Goal: Contribute content: Contribute content

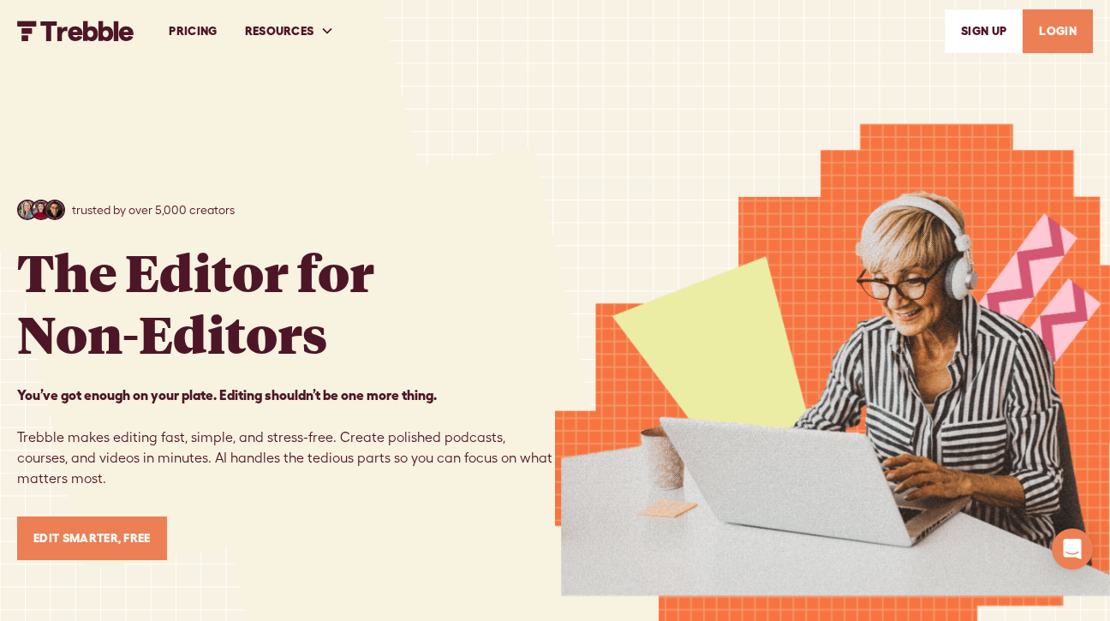
click at [1063, 42] on link "LOGIN" at bounding box center [1058, 31] width 70 height 44
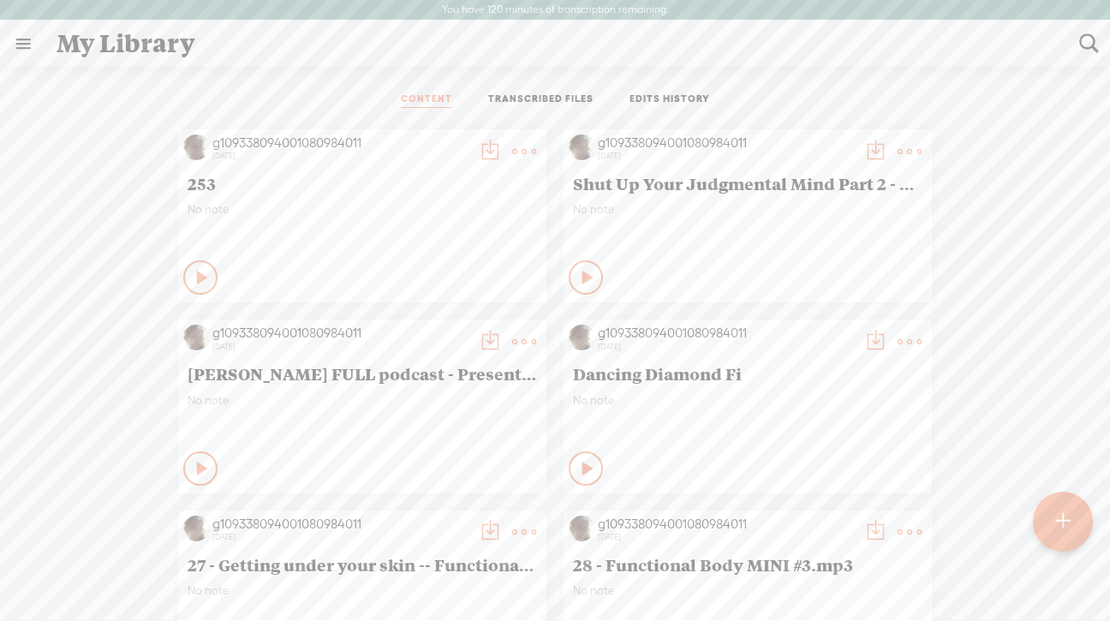
click at [1049, 525] on div at bounding box center [1063, 521] width 60 height 60
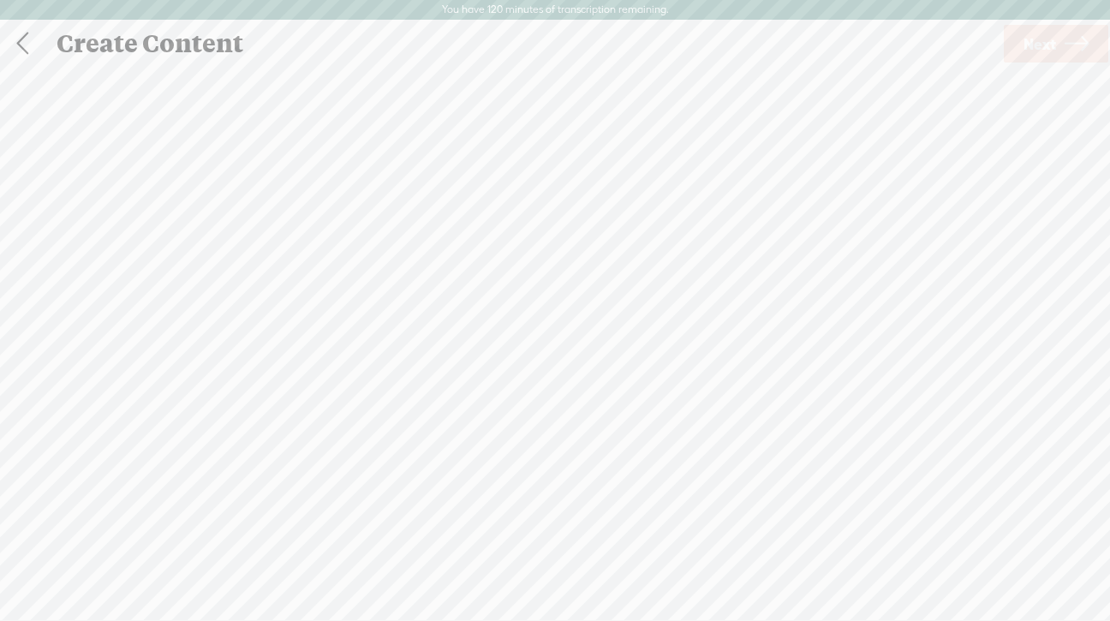
scroll to position [1, 0]
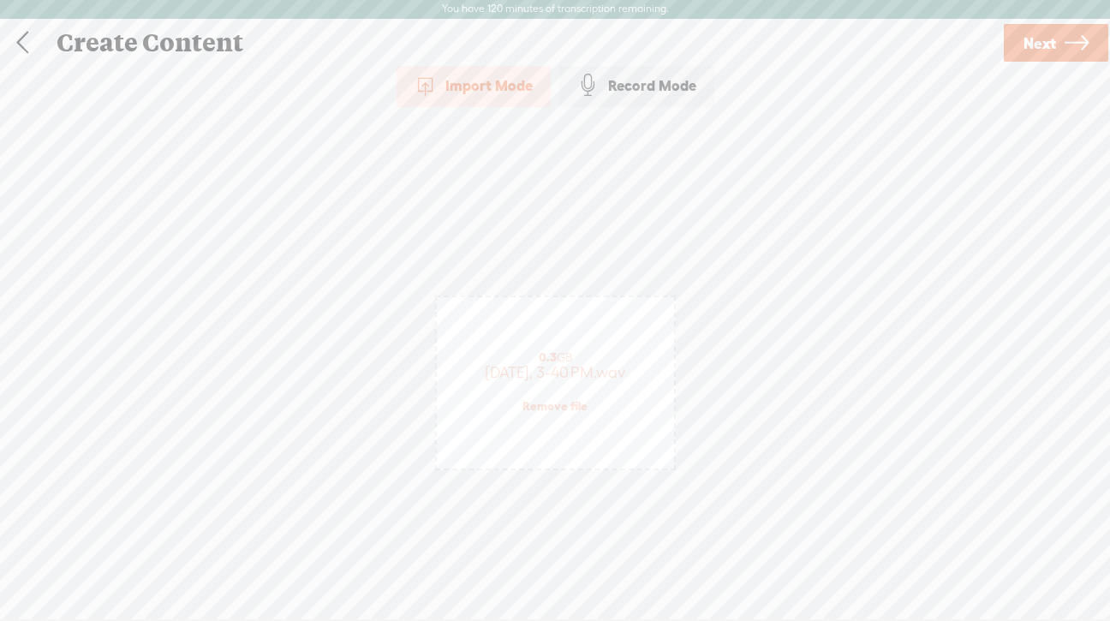
click at [1035, 45] on span "Next" at bounding box center [1040, 43] width 33 height 44
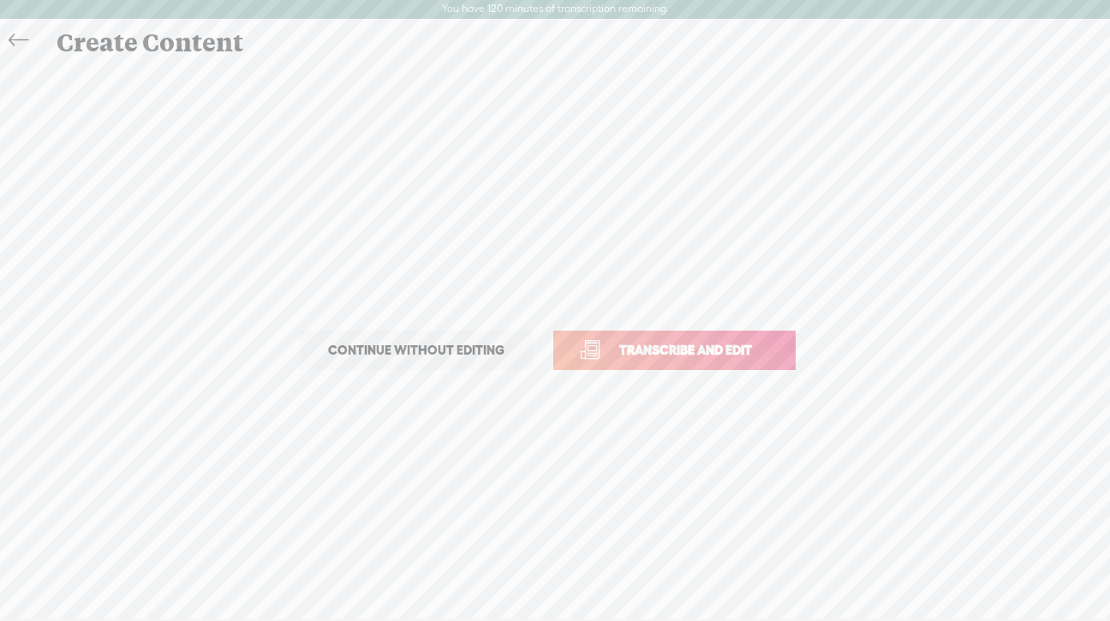
click at [645, 354] on span "Transcribe and edit" at bounding box center [686, 350] width 169 height 20
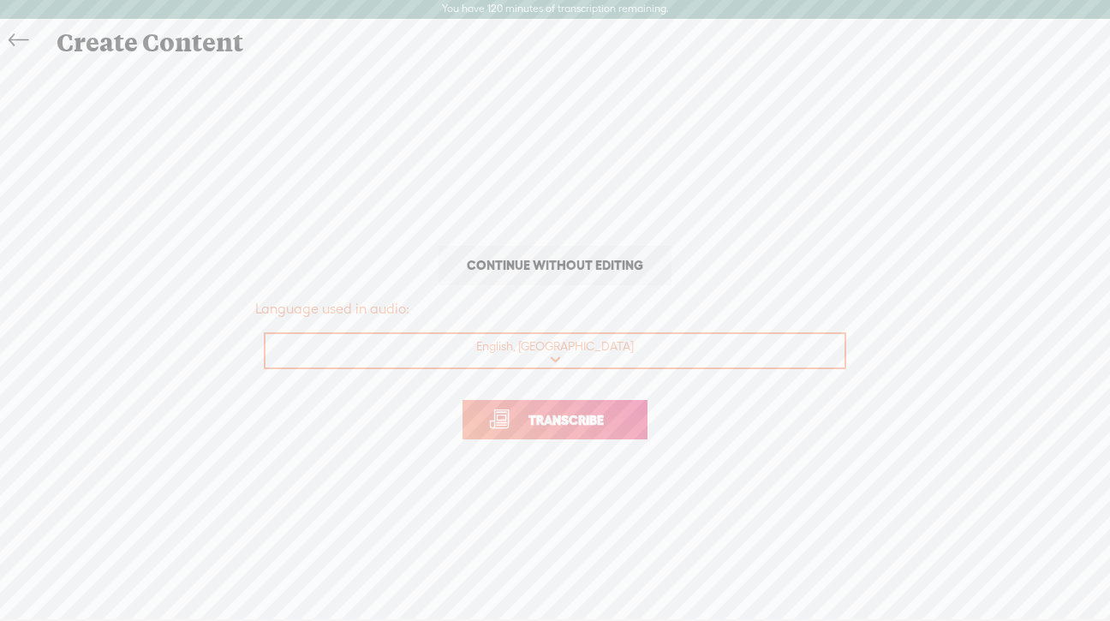
click at [554, 419] on span "Transcribe" at bounding box center [566, 420] width 111 height 20
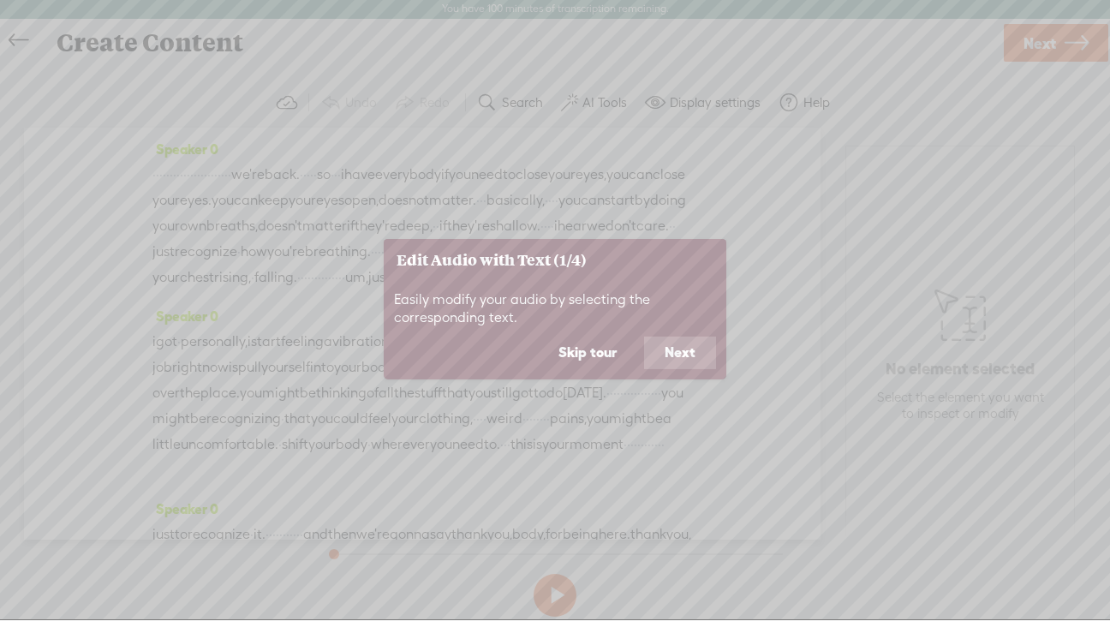
click at [665, 349] on button "Next" at bounding box center [680, 353] width 72 height 33
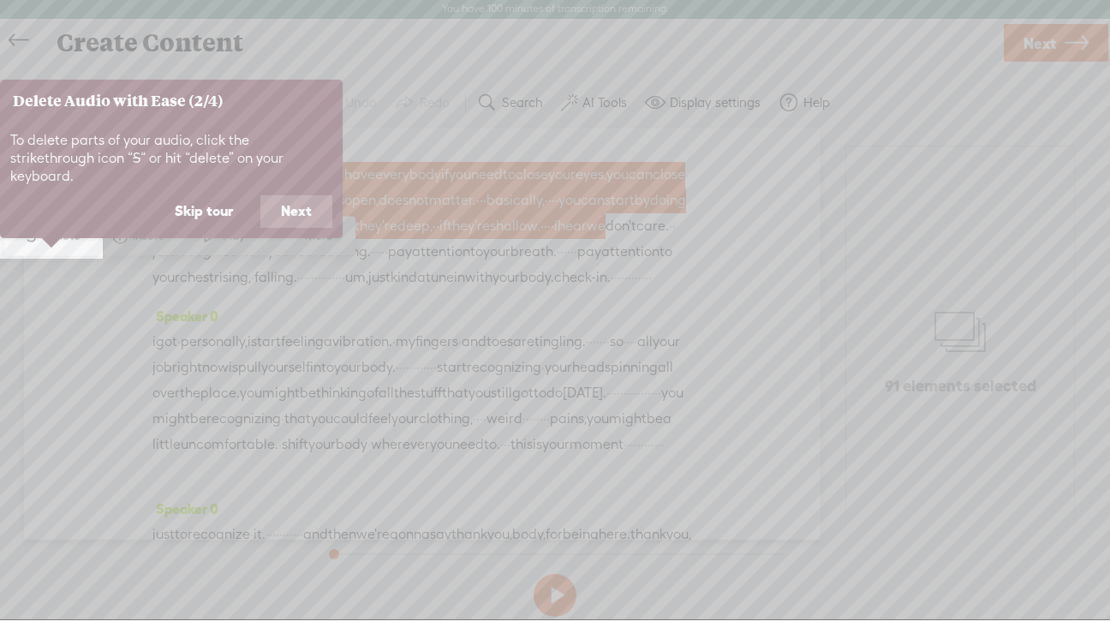
scroll to position [0, 0]
click at [209, 196] on button "Skip tour" at bounding box center [203, 212] width 99 height 33
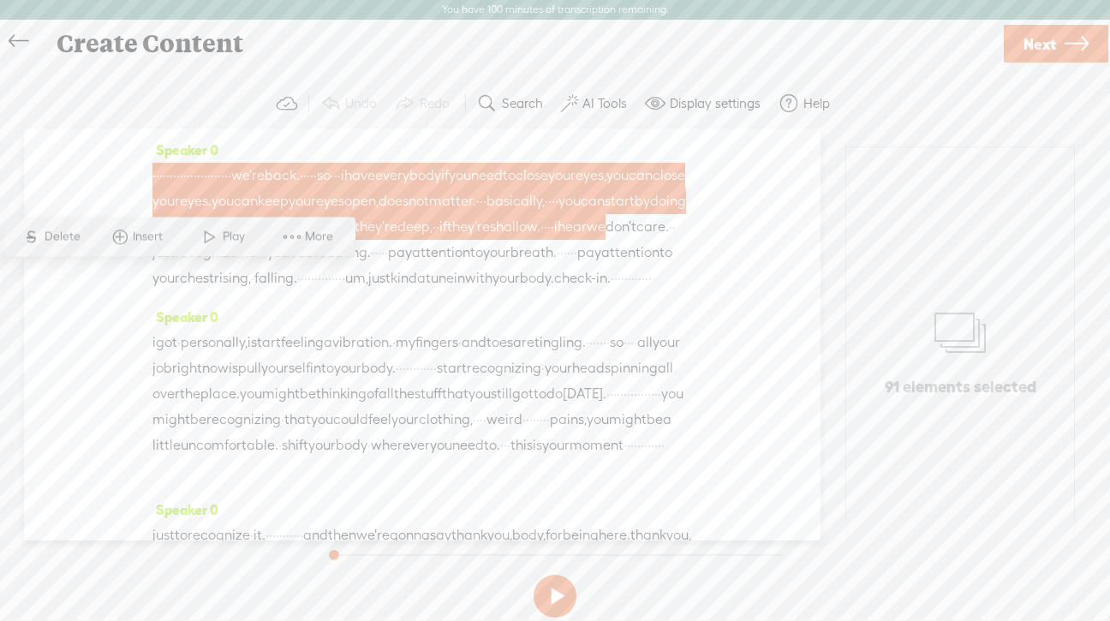
click at [493, 291] on span "your" at bounding box center [506, 279] width 27 height 26
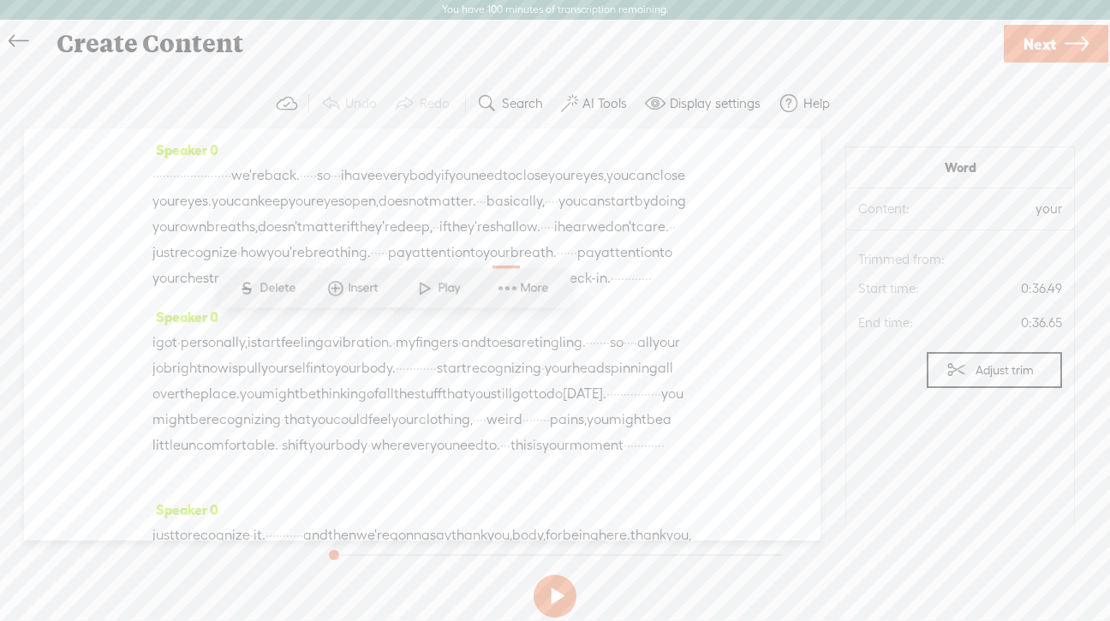
click at [231, 186] on span "·" at bounding box center [229, 176] width 3 height 26
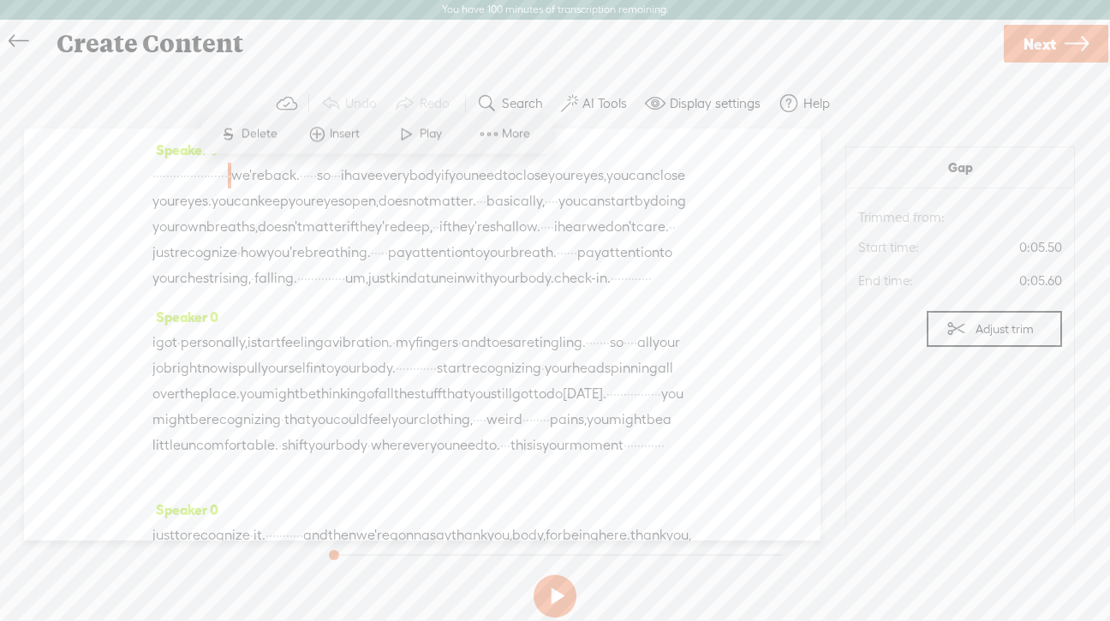
click at [406, 135] on span at bounding box center [407, 133] width 26 height 31
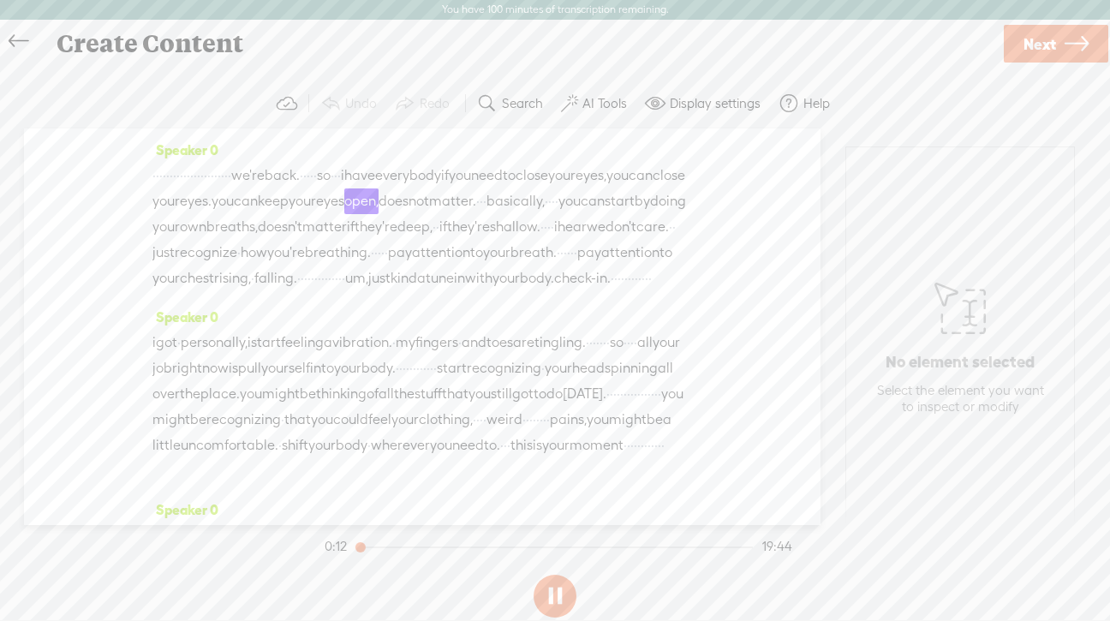
click at [265, 171] on span "we're" at bounding box center [247, 176] width 33 height 26
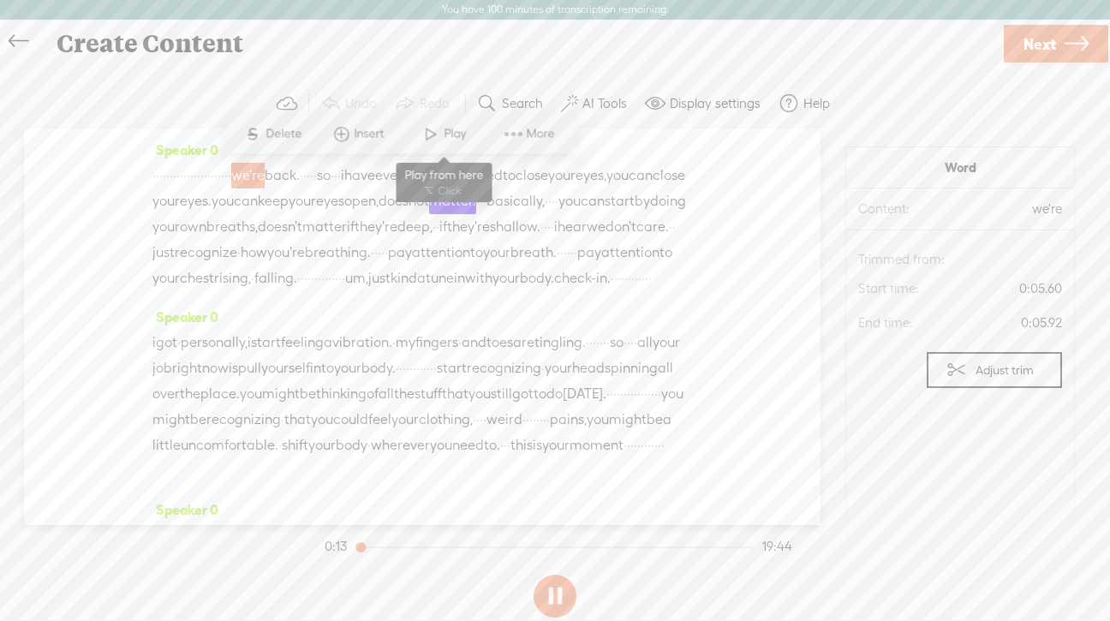
click at [433, 137] on span at bounding box center [431, 133] width 26 height 31
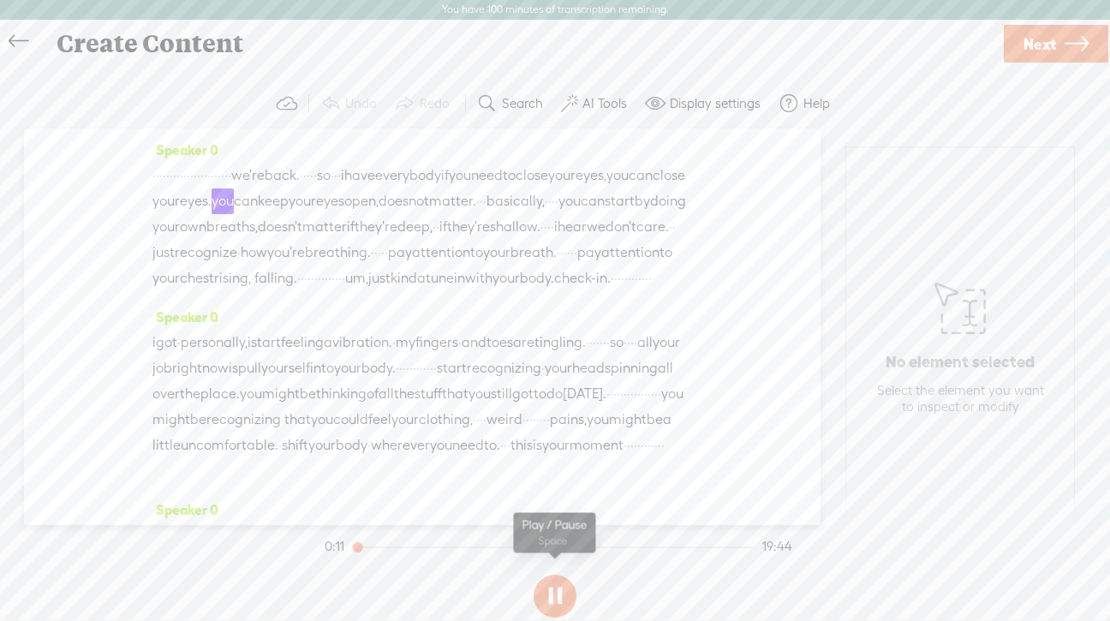
click at [547, 594] on button at bounding box center [555, 596] width 43 height 43
drag, startPoint x: 507, startPoint y: 177, endPoint x: 151, endPoint y: 180, distance: 356.5
click at [151, 180] on div "Speaker 0 · · · · · · · · · · · · · · · · · · · · · · · we're back. · · · · · s…" at bounding box center [422, 327] width 797 height 397
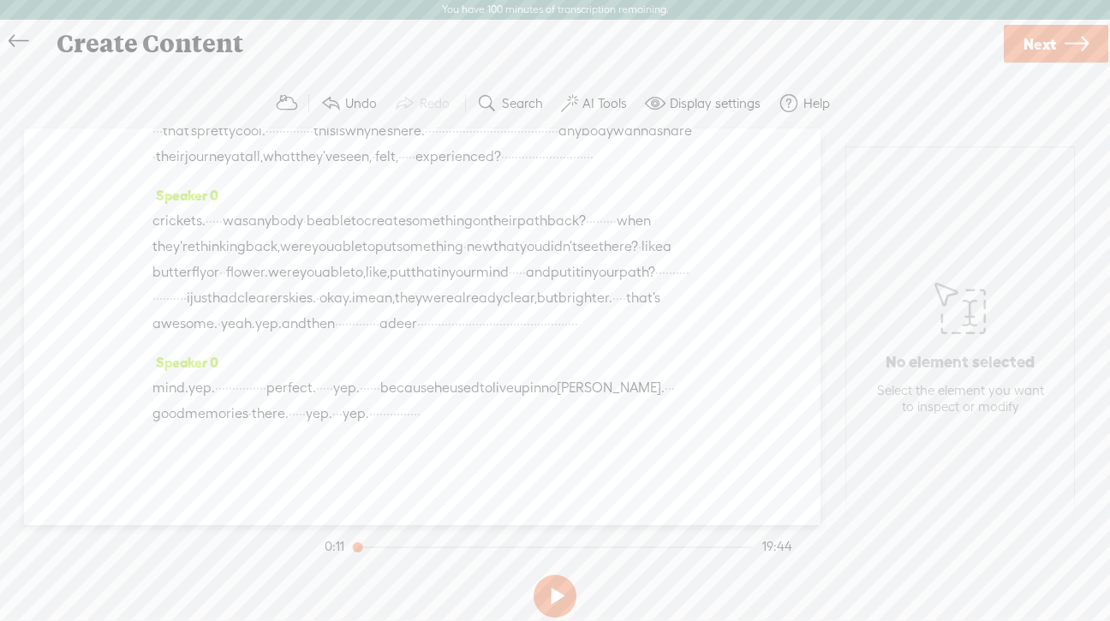
scroll to position [5929, 0]
click at [171, 375] on span "mind." at bounding box center [171, 388] width 36 height 26
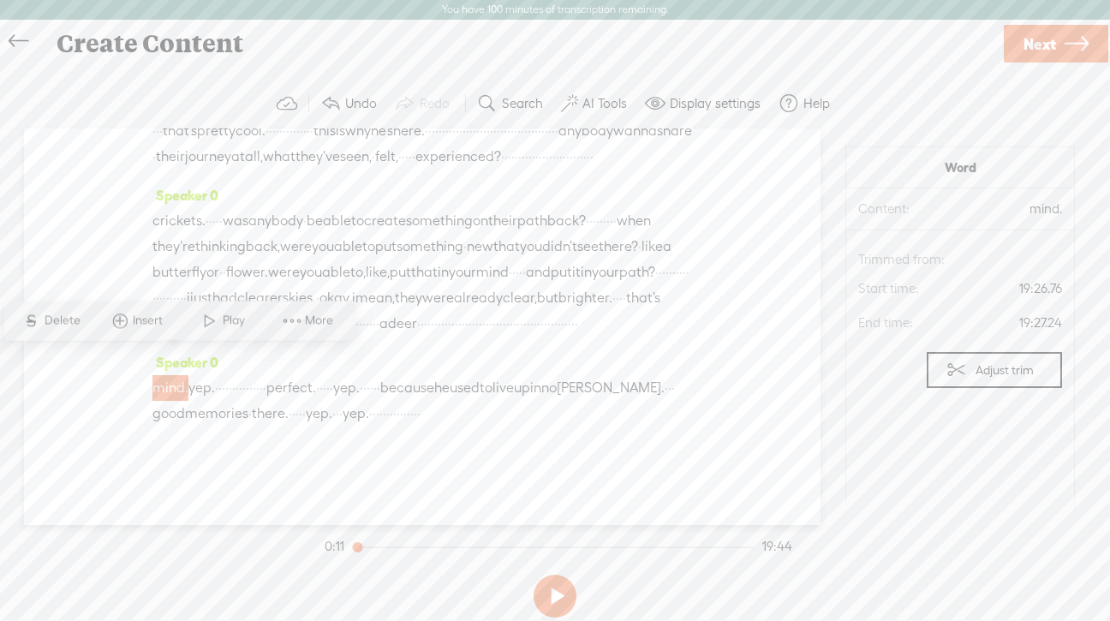
click at [215, 323] on span at bounding box center [210, 320] width 26 height 31
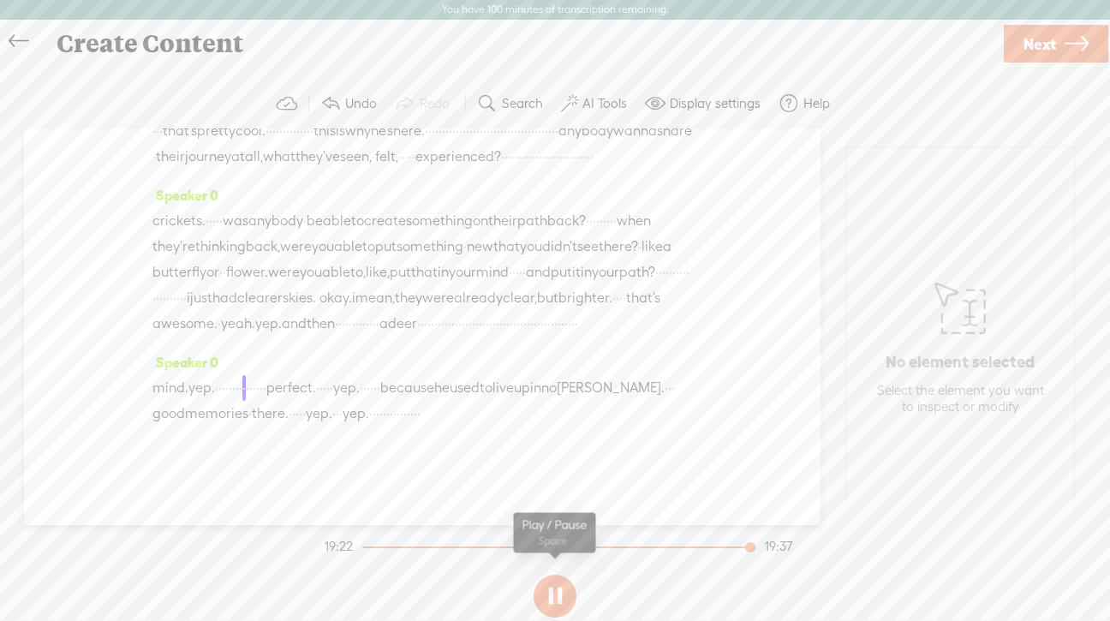
click at [552, 601] on button at bounding box center [555, 596] width 43 height 43
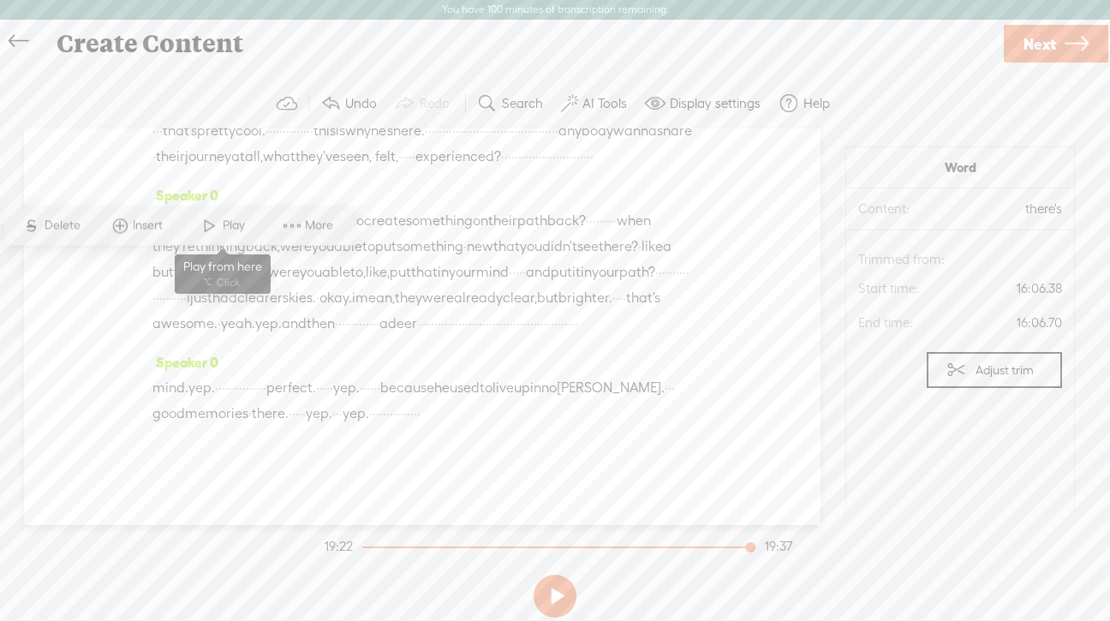
click at [218, 228] on span at bounding box center [210, 225] width 26 height 31
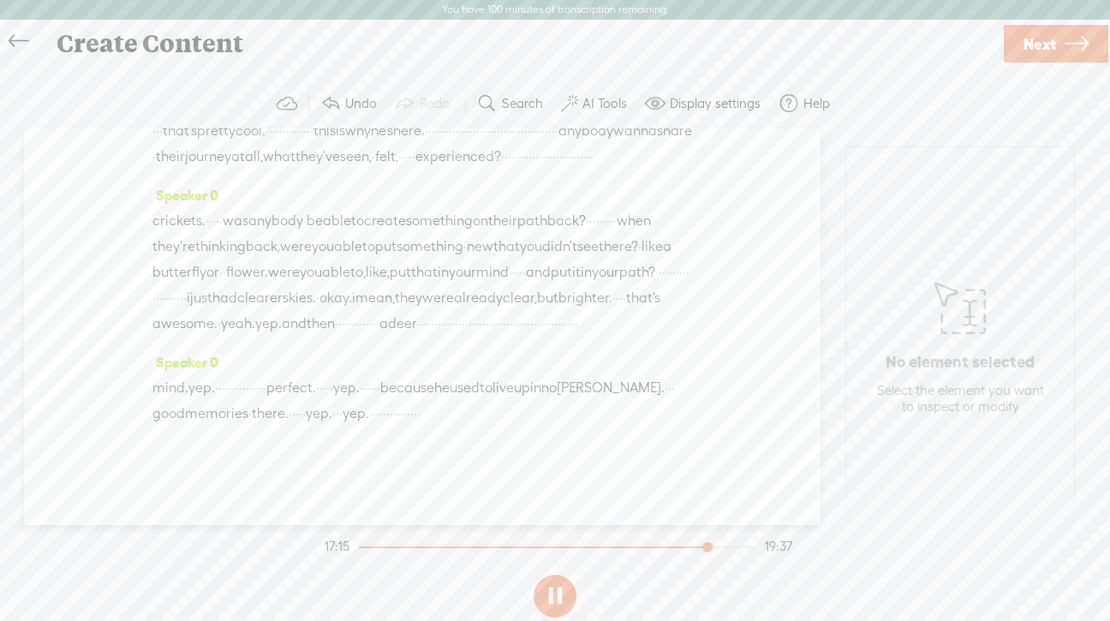
scroll to position [5336, 0]
click at [560, 583] on button at bounding box center [555, 596] width 43 height 43
drag, startPoint x: 379, startPoint y: 206, endPoint x: 647, endPoint y: 235, distance: 269.8
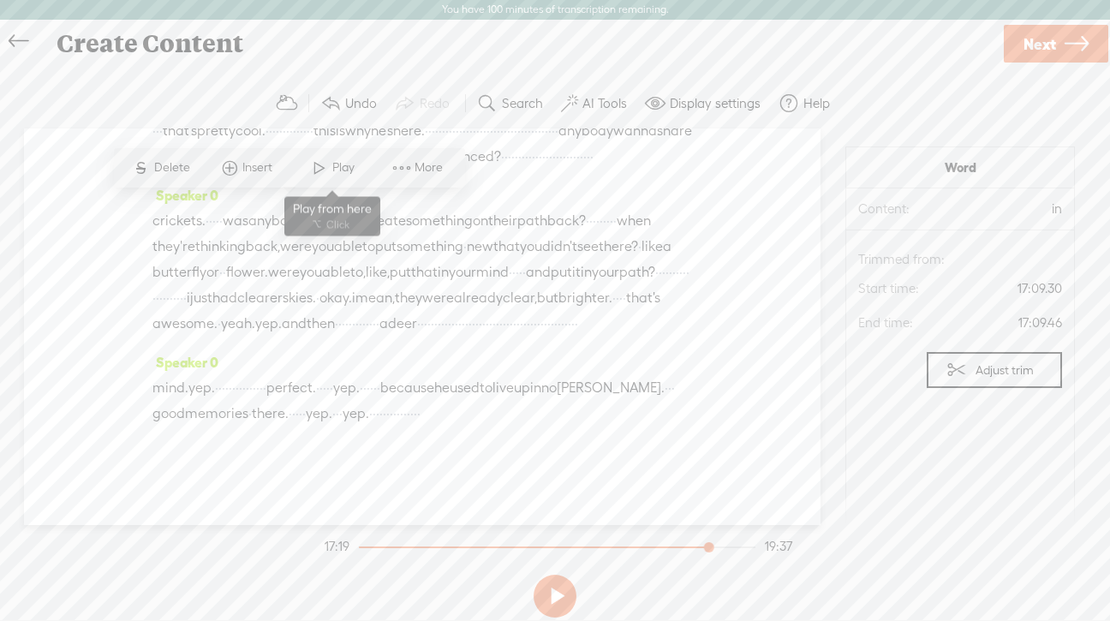
click at [333, 155] on span "Play" at bounding box center [333, 168] width 86 height 31
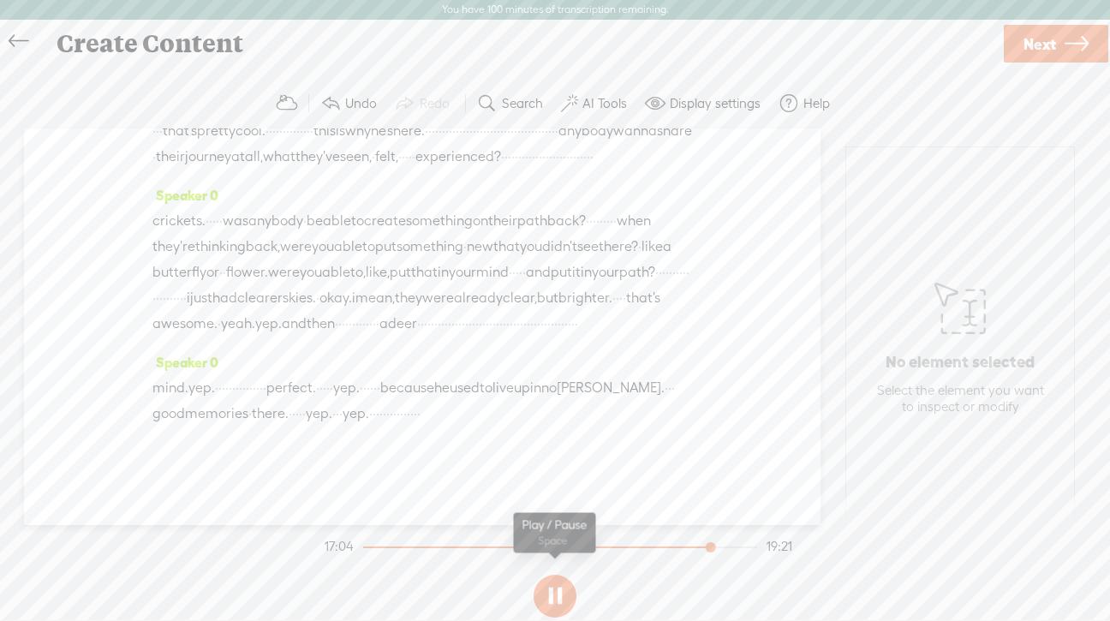
click at [554, 596] on button at bounding box center [555, 596] width 43 height 43
click at [177, 229] on span "Restore" at bounding box center [176, 232] width 45 height 17
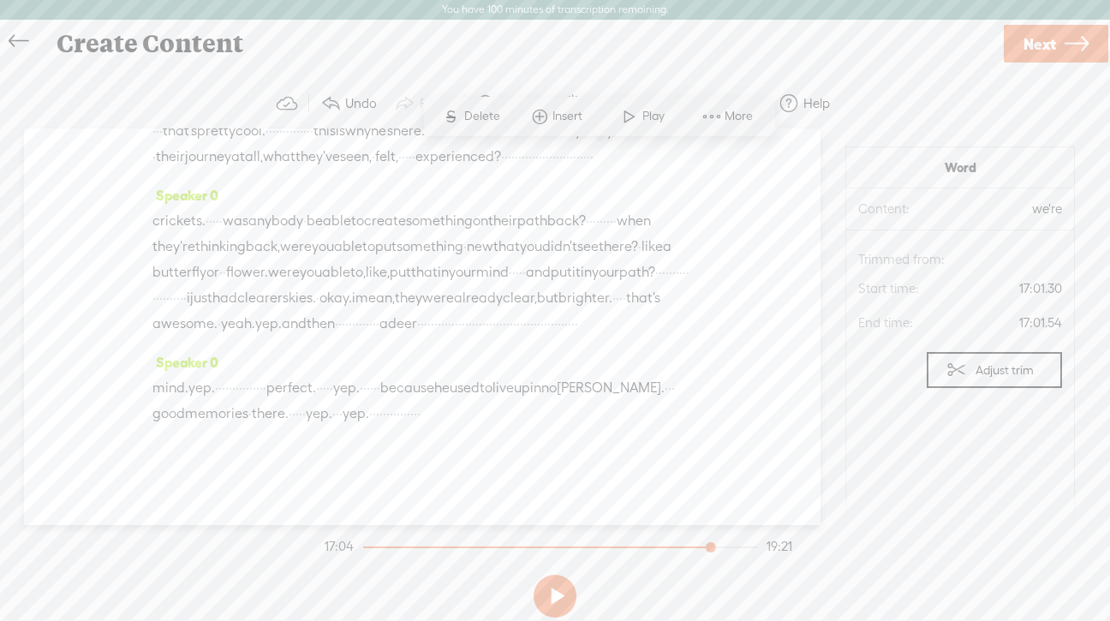
drag, startPoint x: 470, startPoint y: 213, endPoint x: 478, endPoint y: 235, distance: 23.1
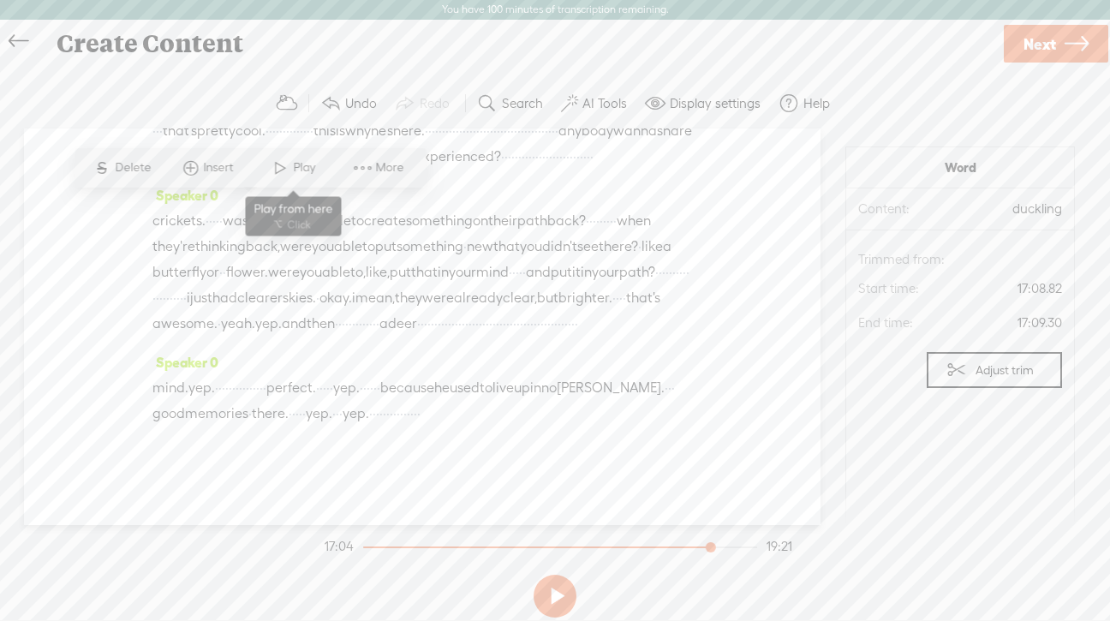
click at [302, 168] on span "Play" at bounding box center [306, 167] width 27 height 17
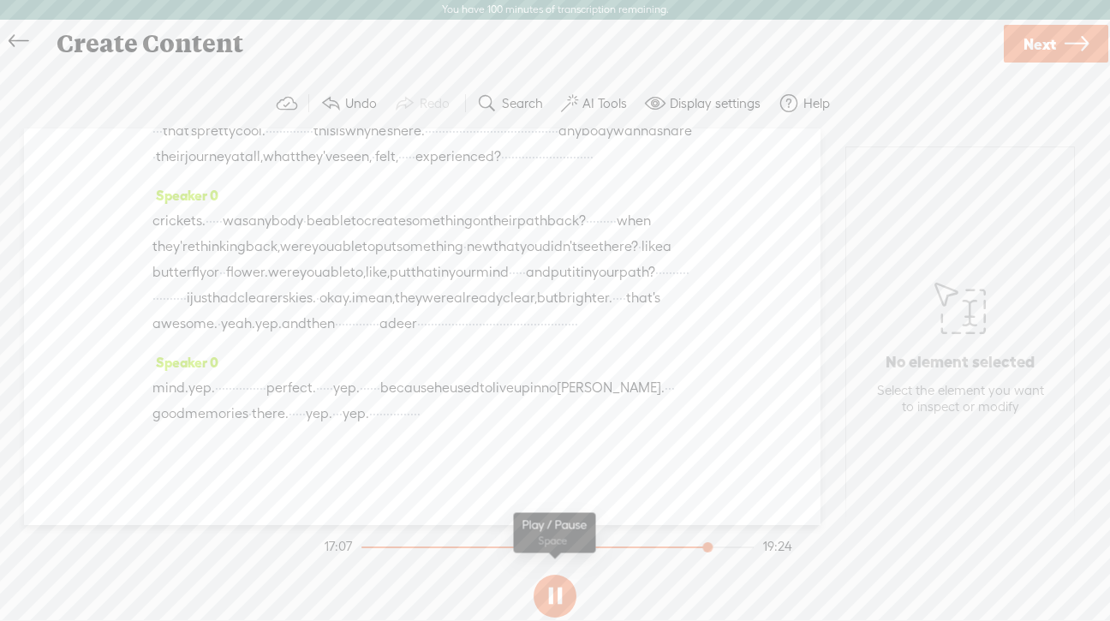
click at [548, 596] on button at bounding box center [555, 596] width 43 height 43
click at [171, 231] on span "Restore" at bounding box center [176, 232] width 45 height 17
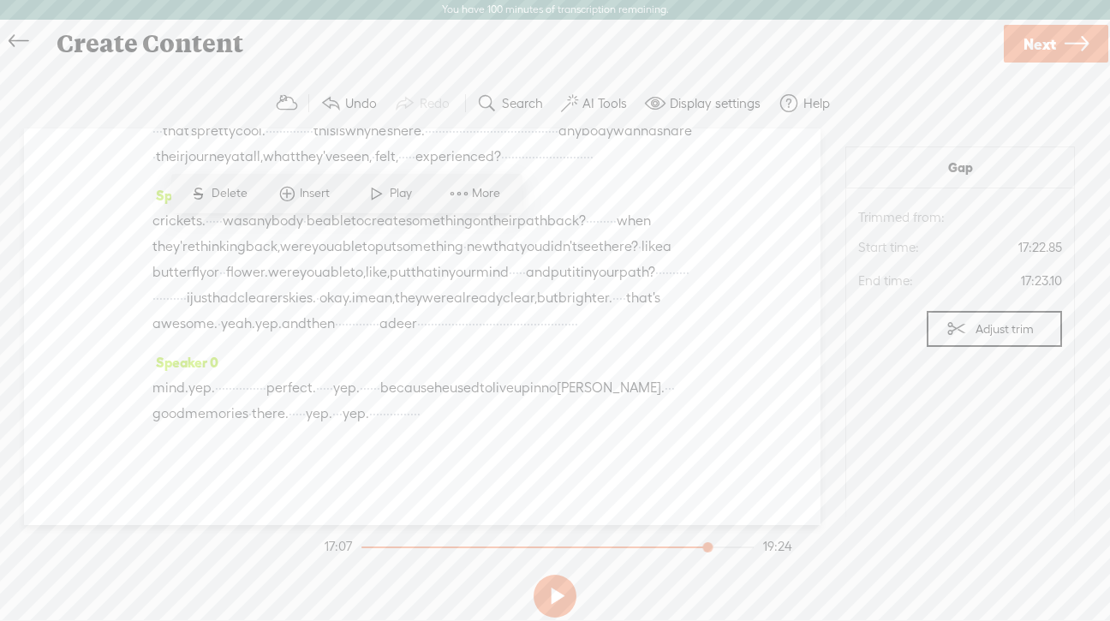
drag, startPoint x: 439, startPoint y: 239, endPoint x: 163, endPoint y: 242, distance: 275.9
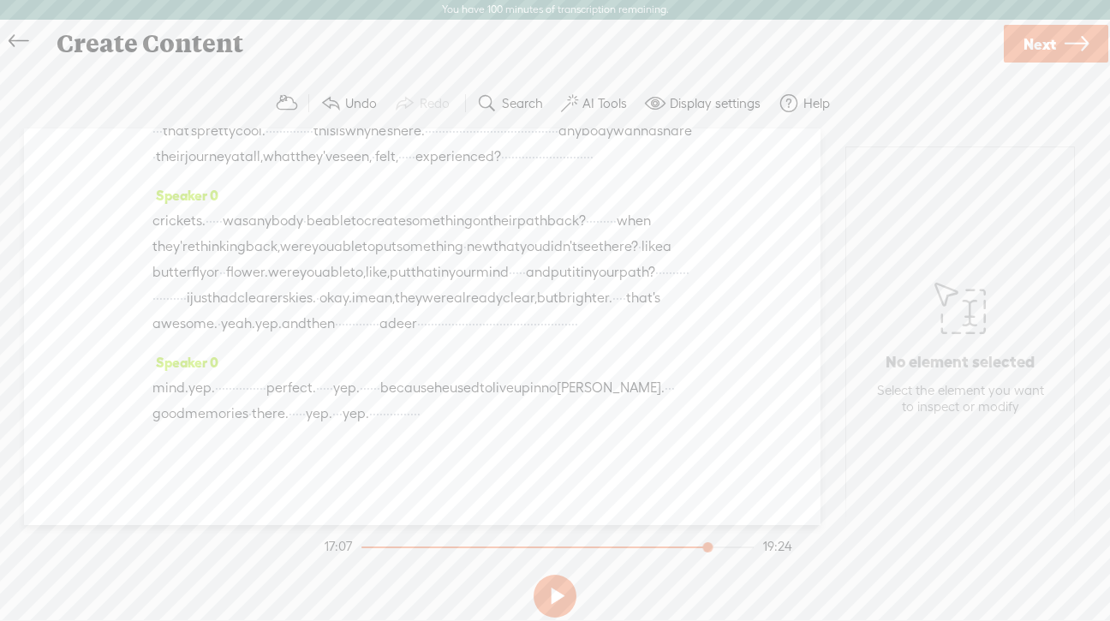
drag, startPoint x: 520, startPoint y: 213, endPoint x: 709, endPoint y: 212, distance: 188.5
click at [709, 212] on div "Speaker 0 [S] · · · · · · · · · · · · · · · · · · · · · · · we're back. · · · ·…" at bounding box center [422, 327] width 797 height 397
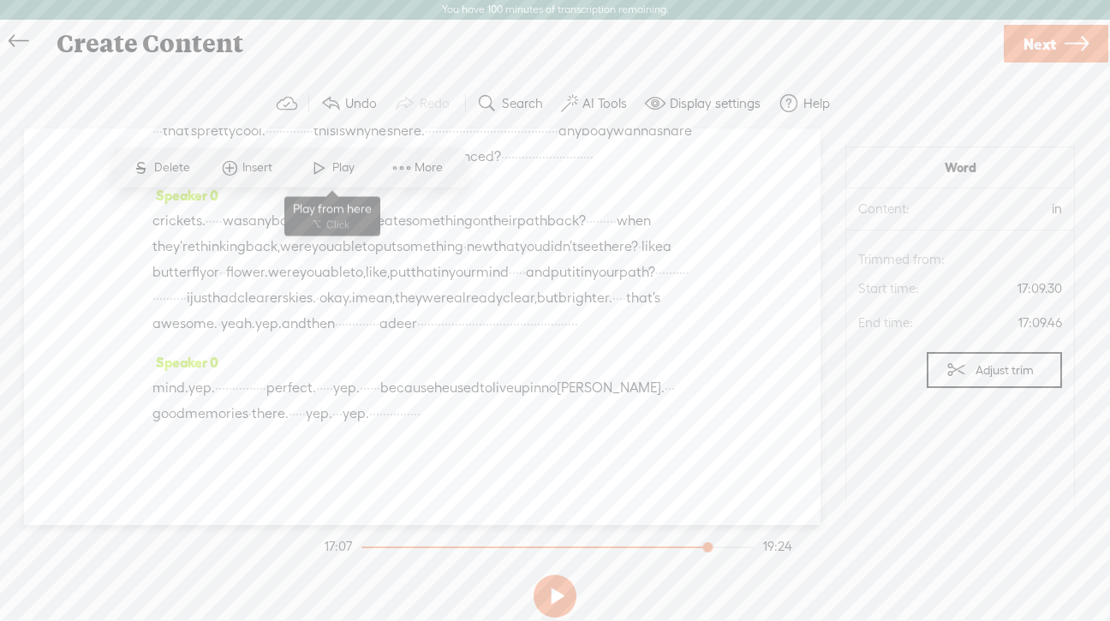
click at [321, 165] on span at bounding box center [320, 168] width 26 height 31
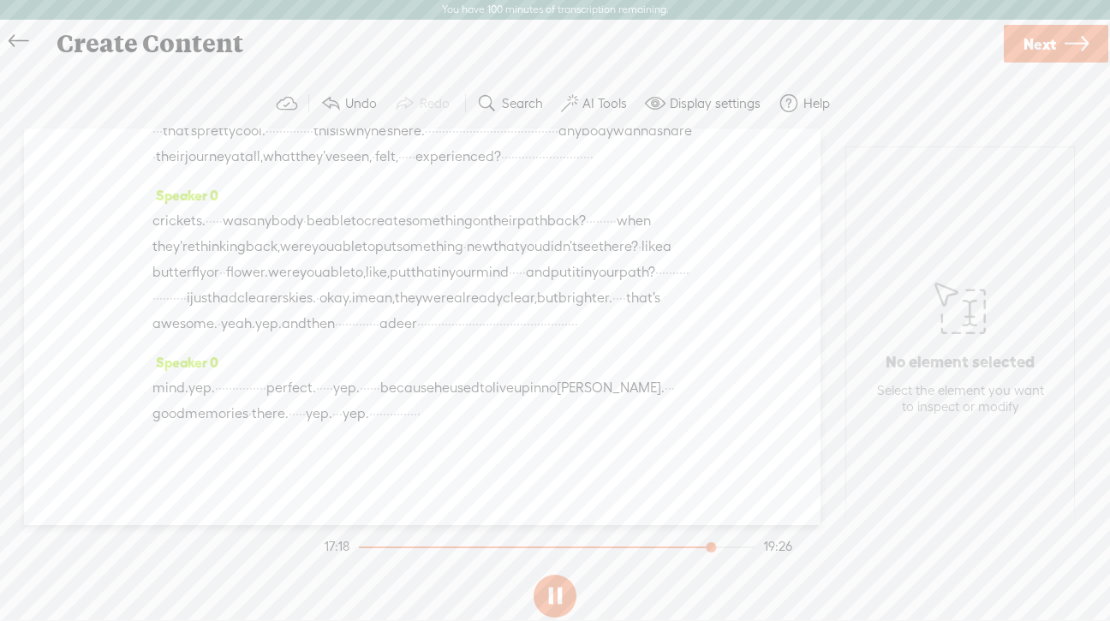
scroll to position [5469, 0]
click at [562, 590] on button at bounding box center [555, 596] width 43 height 43
drag, startPoint x: 502, startPoint y: 217, endPoint x: 564, endPoint y: 222, distance: 61.9
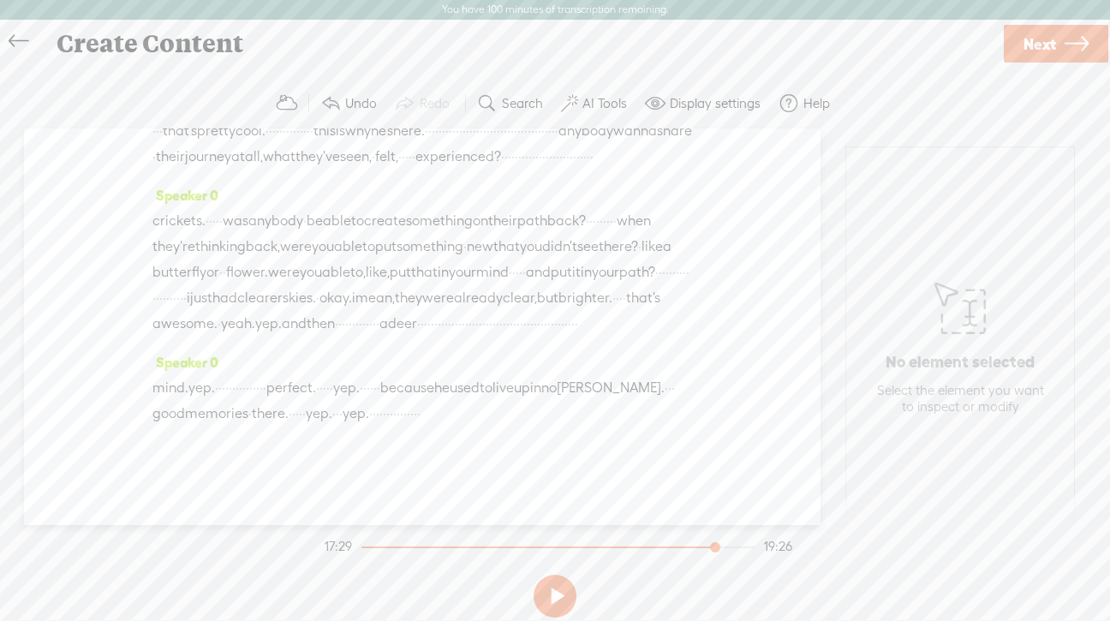
click at [284, 173] on span at bounding box center [279, 175] width 26 height 31
click at [550, 601] on button at bounding box center [555, 596] width 43 height 43
click at [560, 592] on button at bounding box center [555, 596] width 43 height 43
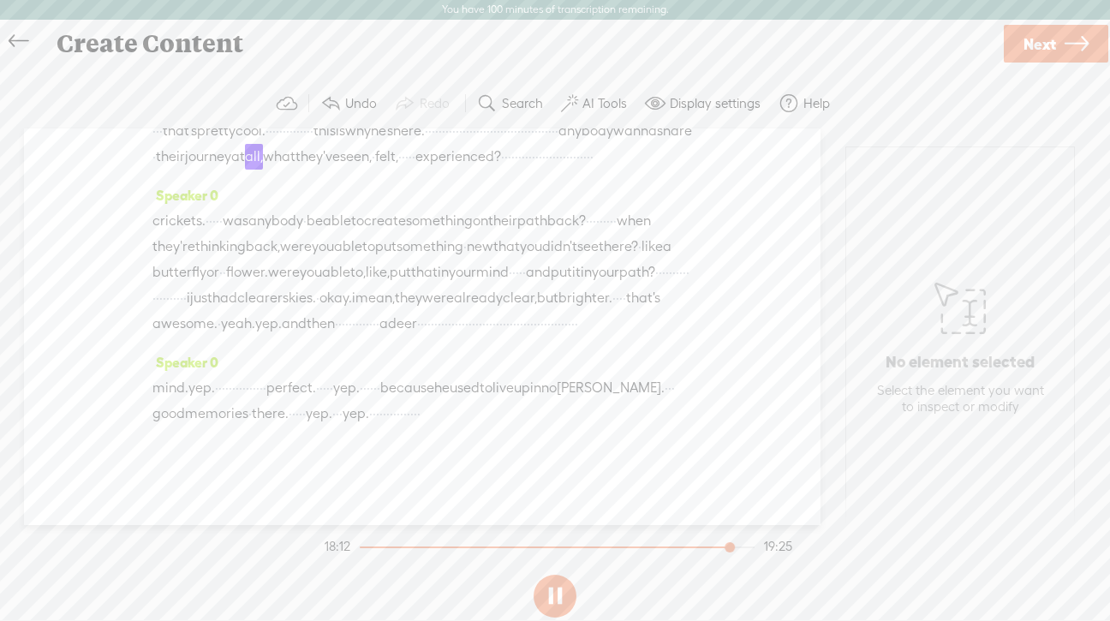
click at [560, 592] on button at bounding box center [555, 596] width 43 height 43
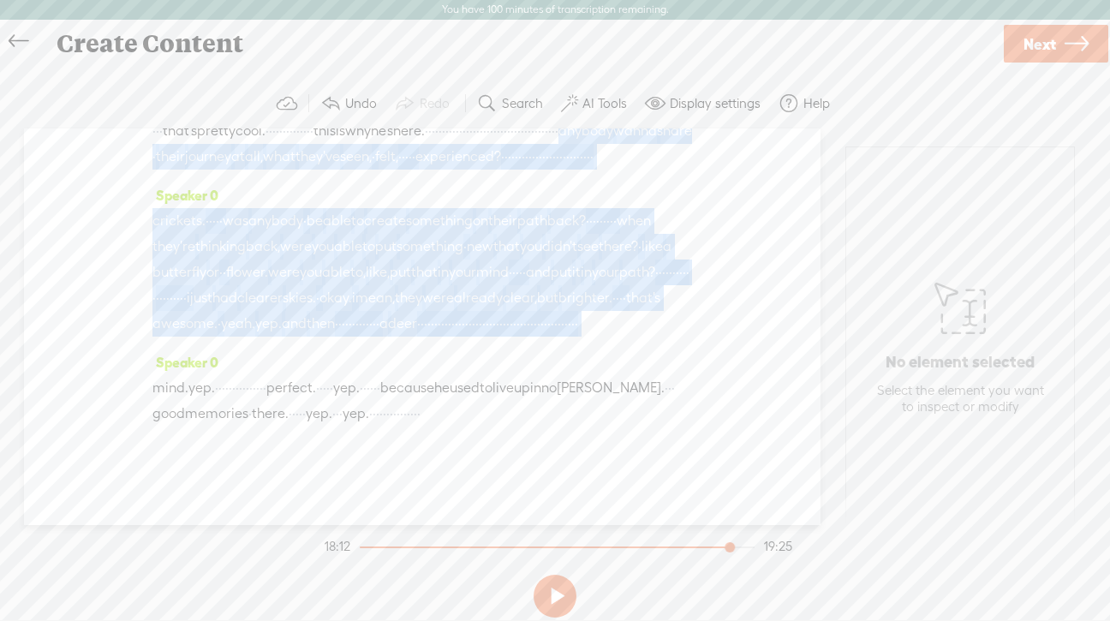
scroll to position [5904, 0]
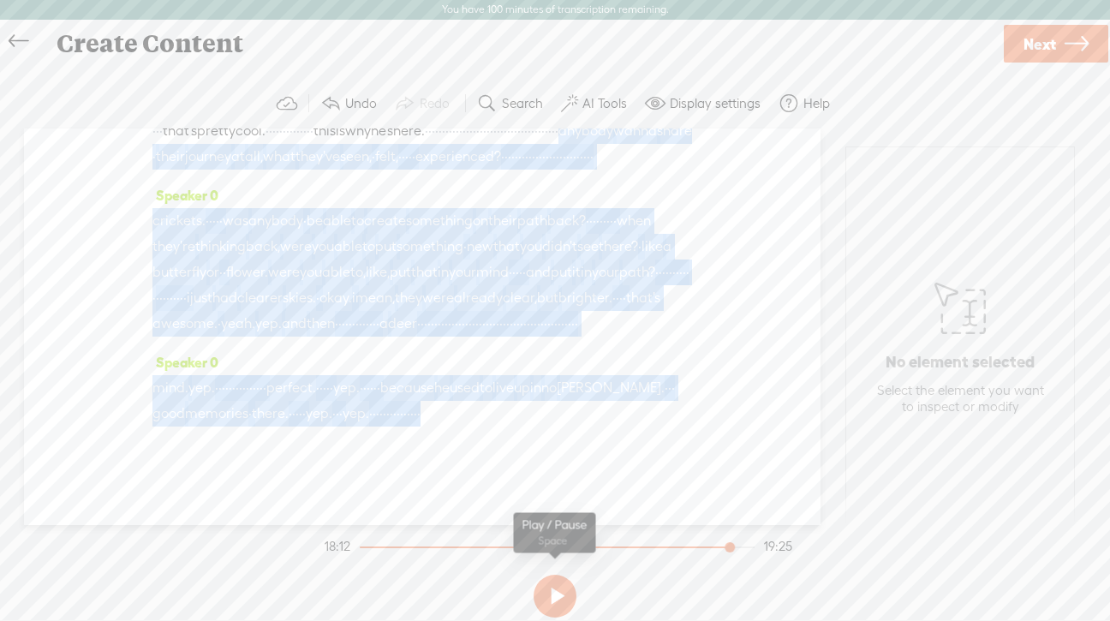
drag, startPoint x: 202, startPoint y: 204, endPoint x: 343, endPoint y: 570, distance: 391.9
click at [343, 570] on div "Trebble audio editor works best with Google Chrome or Firefox. Please switch yo…" at bounding box center [555, 352] width 1076 height 546
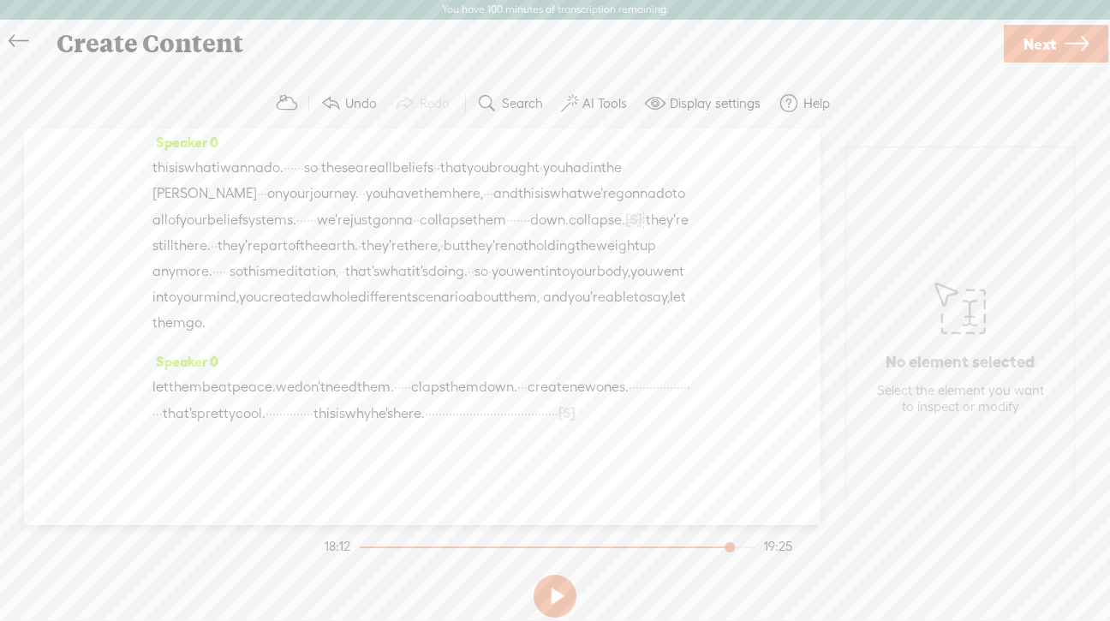
scroll to position [5368, 0]
click at [625, 227] on span "[S]" at bounding box center [633, 219] width 17 height 15
click at [510, 278] on span "Restore" at bounding box center [517, 277] width 45 height 17
click at [530, 233] on span "down." at bounding box center [549, 220] width 39 height 26
drag, startPoint x: 511, startPoint y: 317, endPoint x: 497, endPoint y: 317, distance: 13.7
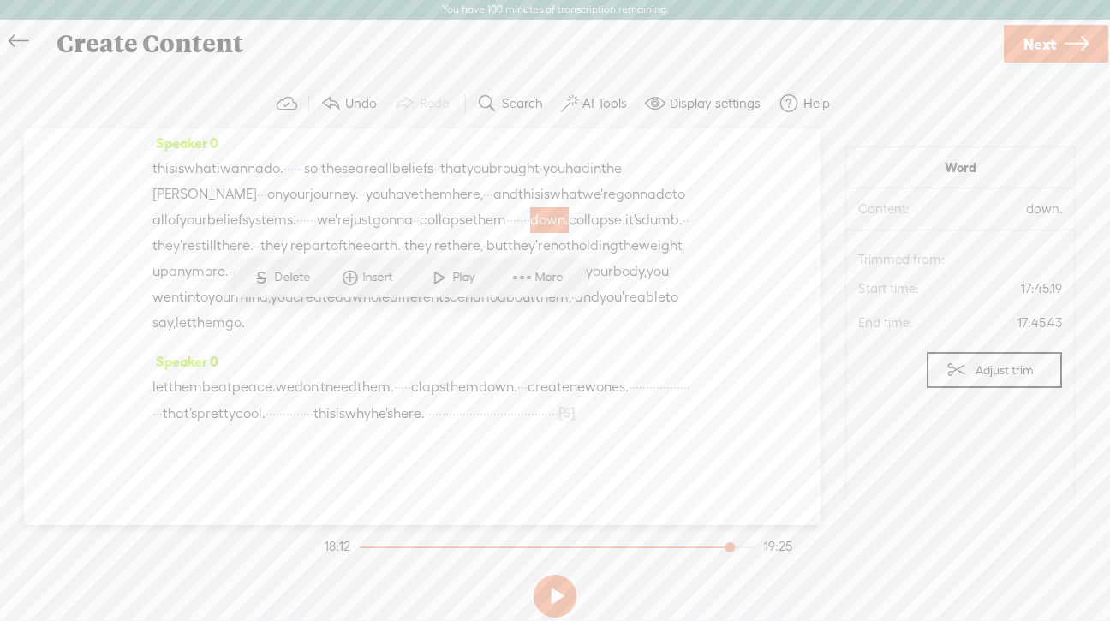
click at [497, 317] on div "this is what i wanna do. · · · · · · so · these are all beliefs · · that you br…" at bounding box center [423, 246] width 540 height 180
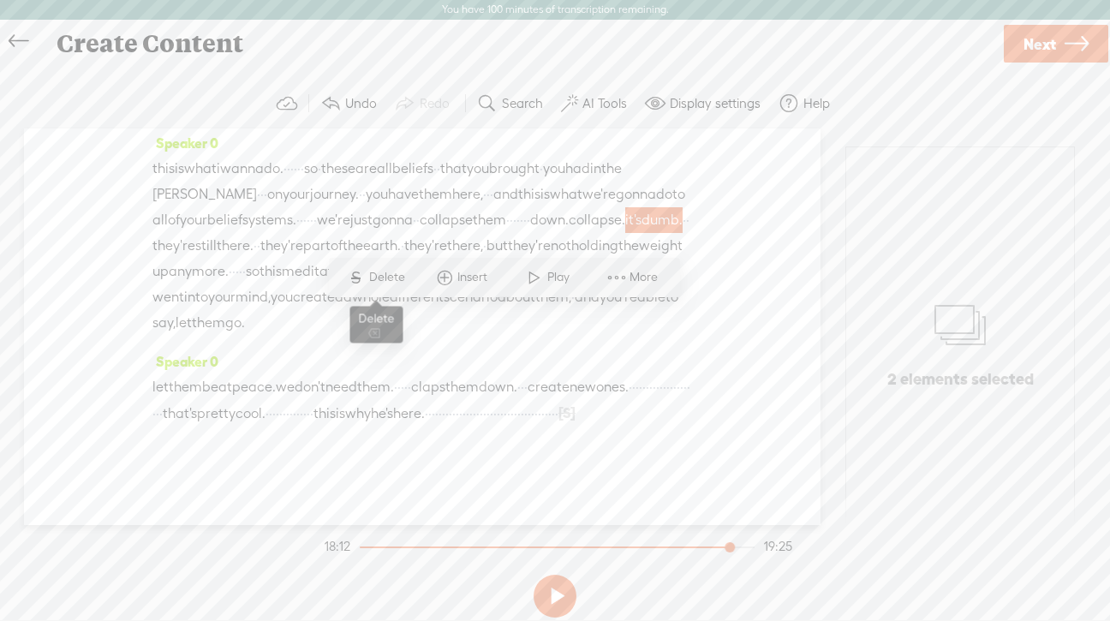
click at [380, 279] on span "Delete" at bounding box center [389, 277] width 40 height 17
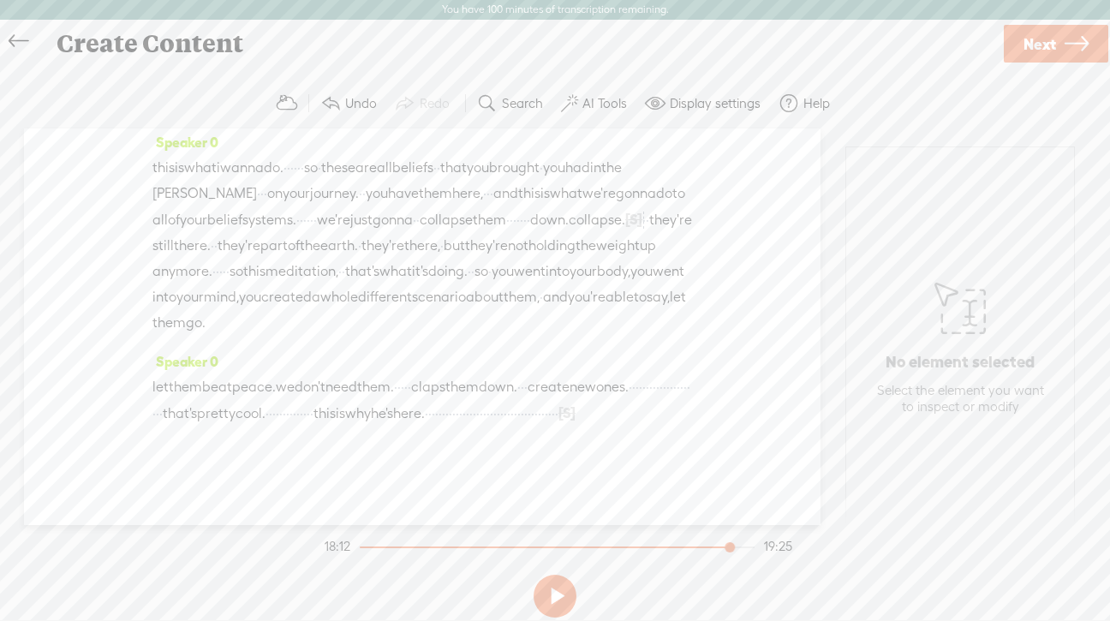
click at [242, 233] on span "belief" at bounding box center [224, 220] width 35 height 26
click at [497, 261] on span at bounding box center [489, 251] width 26 height 31
click at [552, 605] on button at bounding box center [555, 596] width 43 height 43
drag, startPoint x: 323, startPoint y: 323, endPoint x: 504, endPoint y: 320, distance: 180.8
click at [504, 320] on div "this is what i wanna do. · · · · · · so · these are all beliefs · · that you br…" at bounding box center [423, 245] width 540 height 181
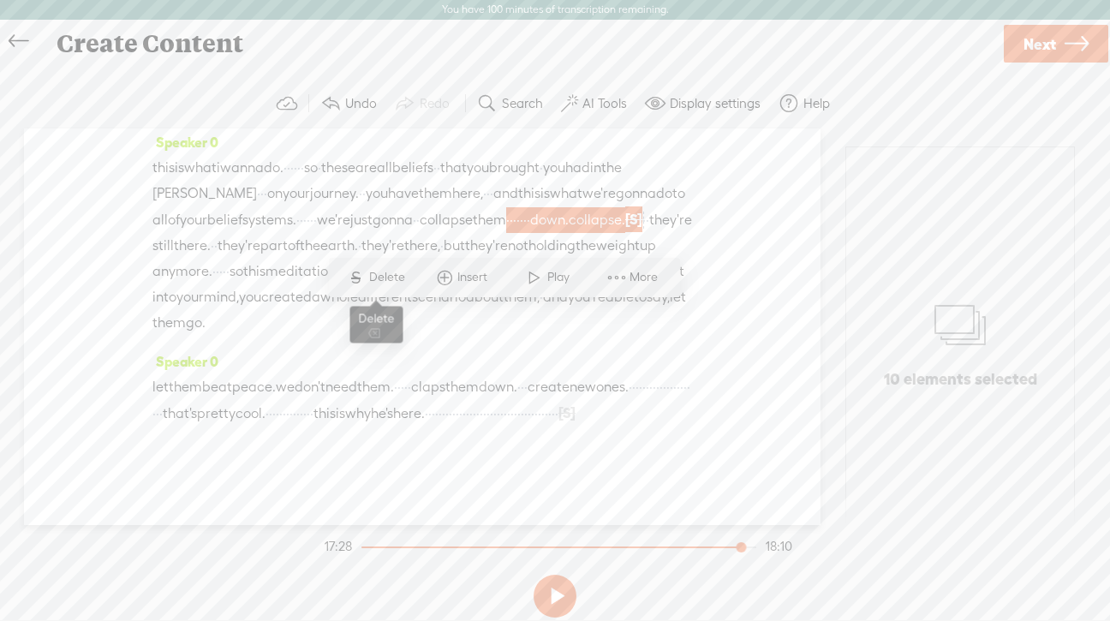
click at [380, 275] on span "Delete" at bounding box center [389, 277] width 40 height 17
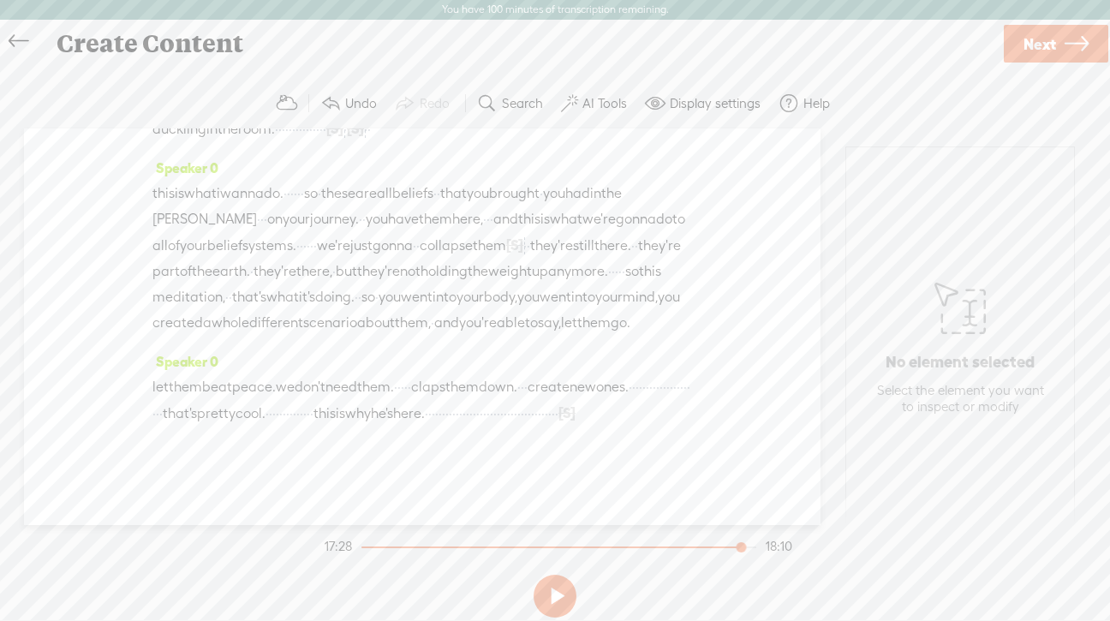
click at [373, 259] on span "gonna" at bounding box center [393, 246] width 40 height 26
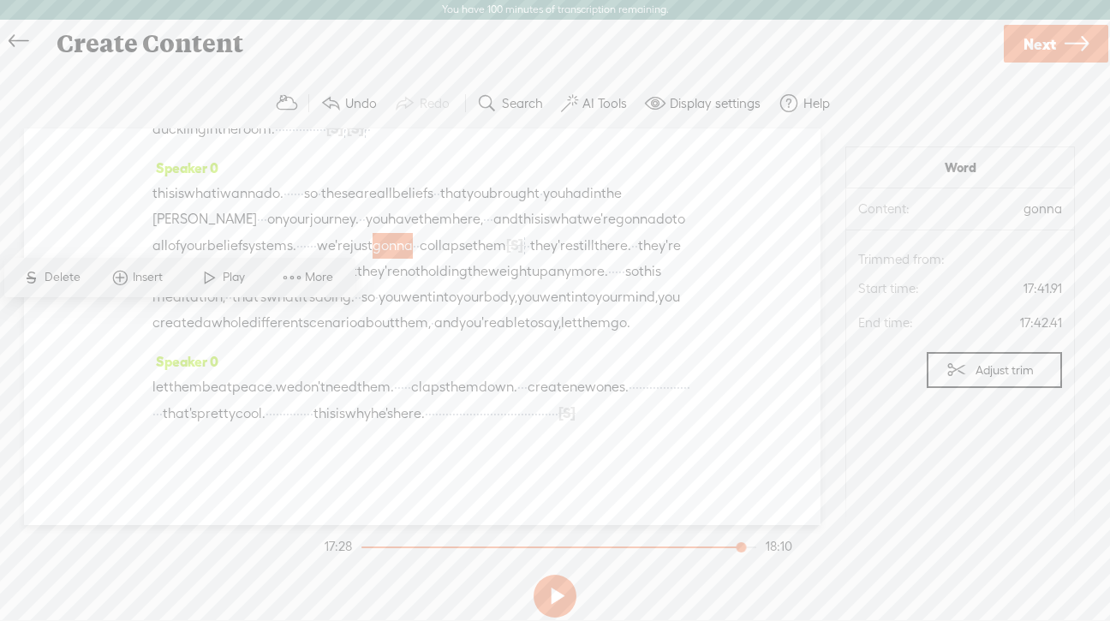
click at [211, 277] on span at bounding box center [210, 277] width 26 height 31
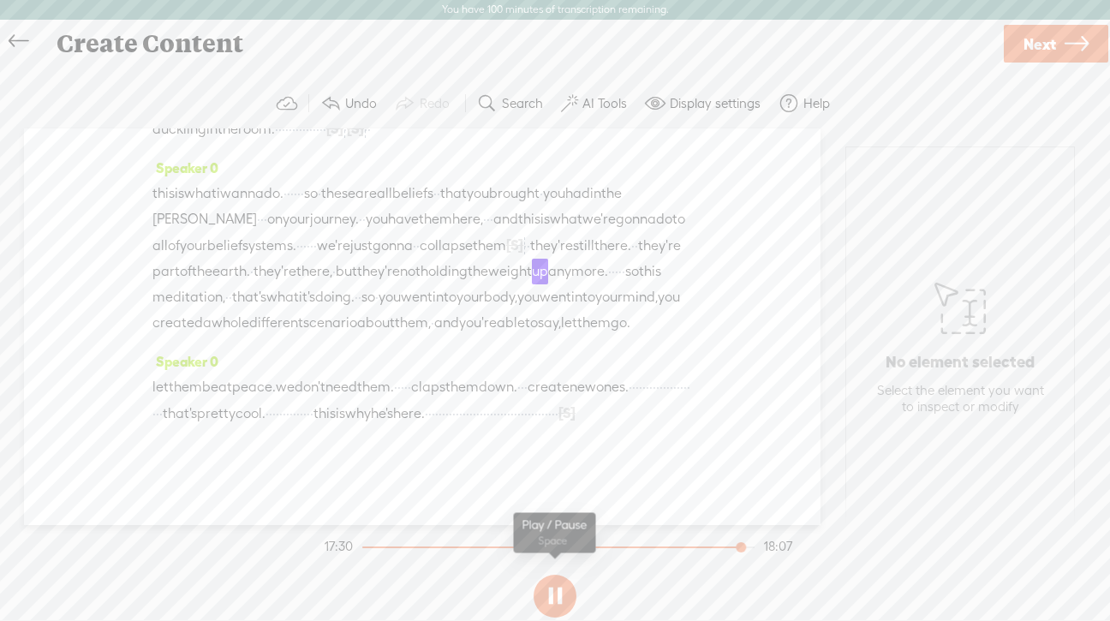
click at [550, 600] on button at bounding box center [555, 596] width 43 height 43
click at [388, 232] on span "you" at bounding box center [377, 219] width 22 height 26
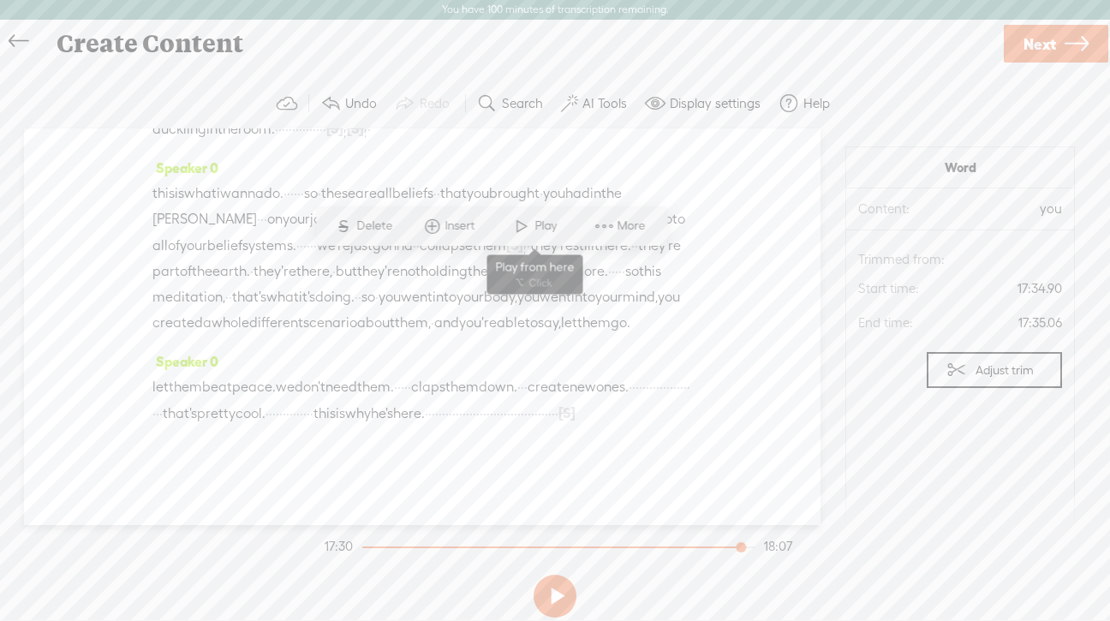
click at [528, 219] on span at bounding box center [522, 226] width 26 height 31
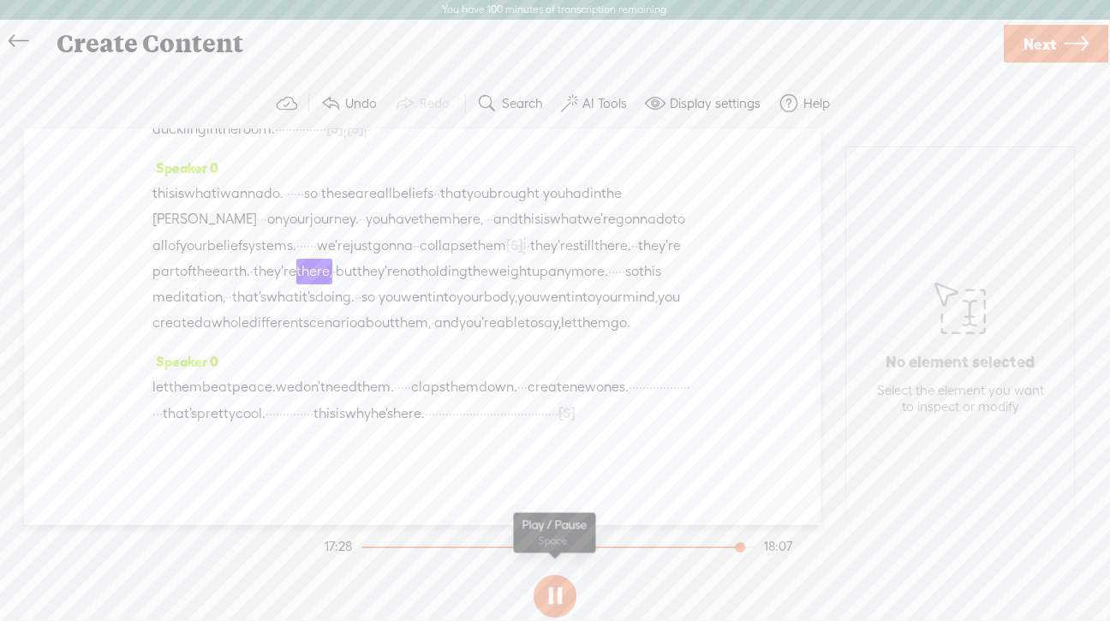
click at [552, 600] on button at bounding box center [555, 596] width 43 height 43
drag, startPoint x: 360, startPoint y: 320, endPoint x: 336, endPoint y: 319, distance: 24.1
click at [336, 319] on div "this is what i wanna do. · · · · · · so · these are all beliefs · · that you br…" at bounding box center [423, 258] width 540 height 155
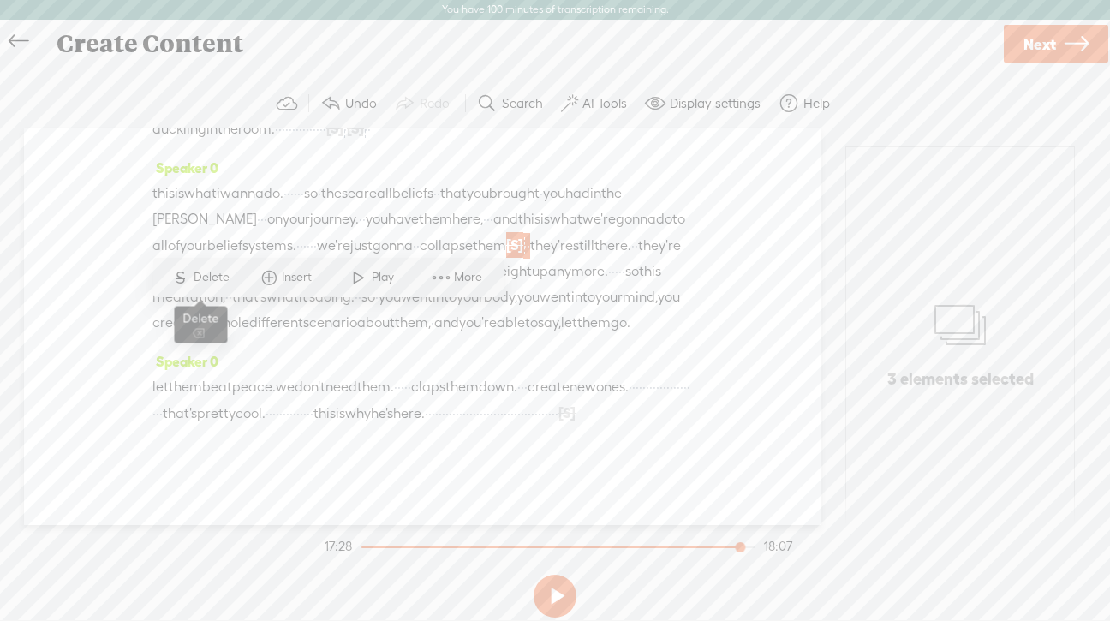
click at [203, 269] on span "Delete" at bounding box center [214, 277] width 40 height 17
click at [373, 259] on span "gonna" at bounding box center [393, 246] width 40 height 26
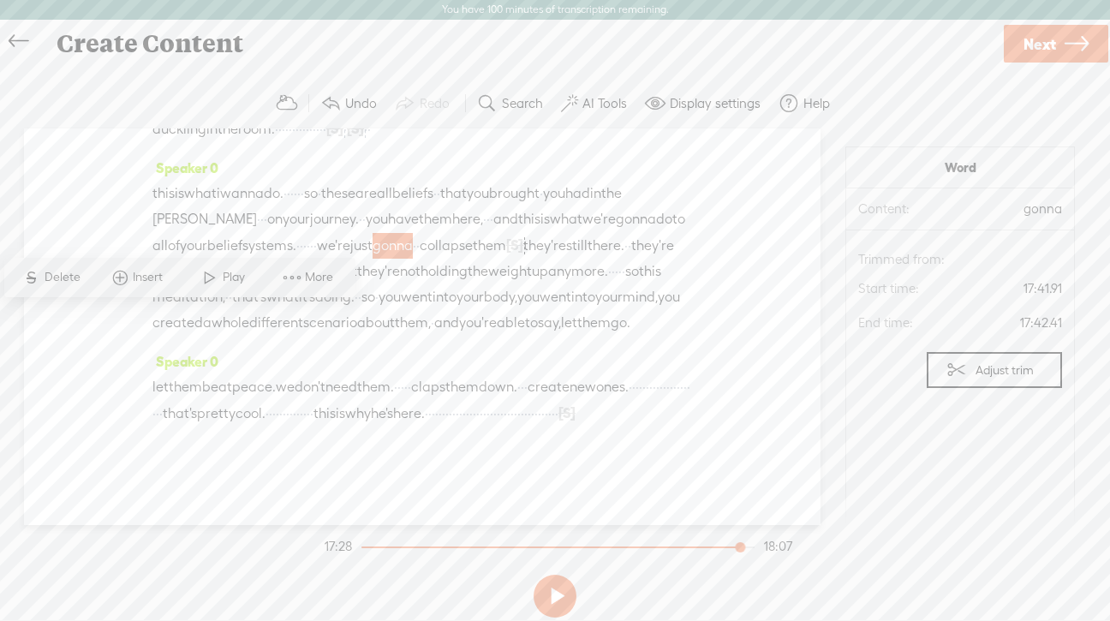
click at [232, 278] on span "Play" at bounding box center [236, 277] width 27 height 17
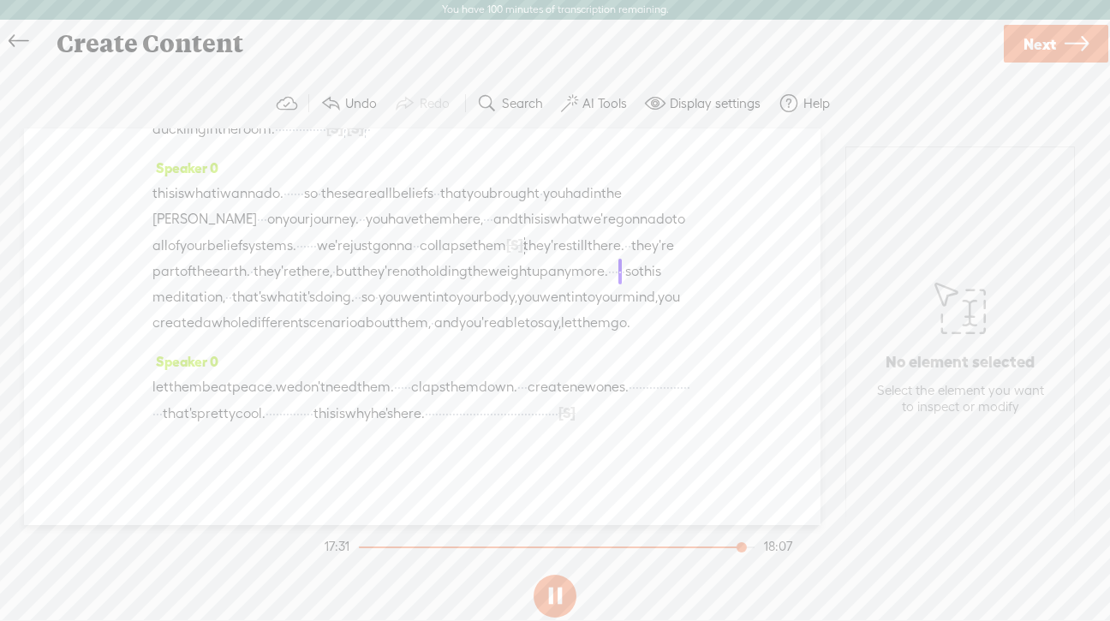
click at [558, 588] on button at bounding box center [555, 596] width 43 height 43
click at [506, 253] on span "[S]" at bounding box center [514, 244] width 17 height 15
click at [344, 280] on span "Restore" at bounding box center [342, 277] width 45 height 17
click at [420, 259] on span "collapse" at bounding box center [446, 246] width 53 height 26
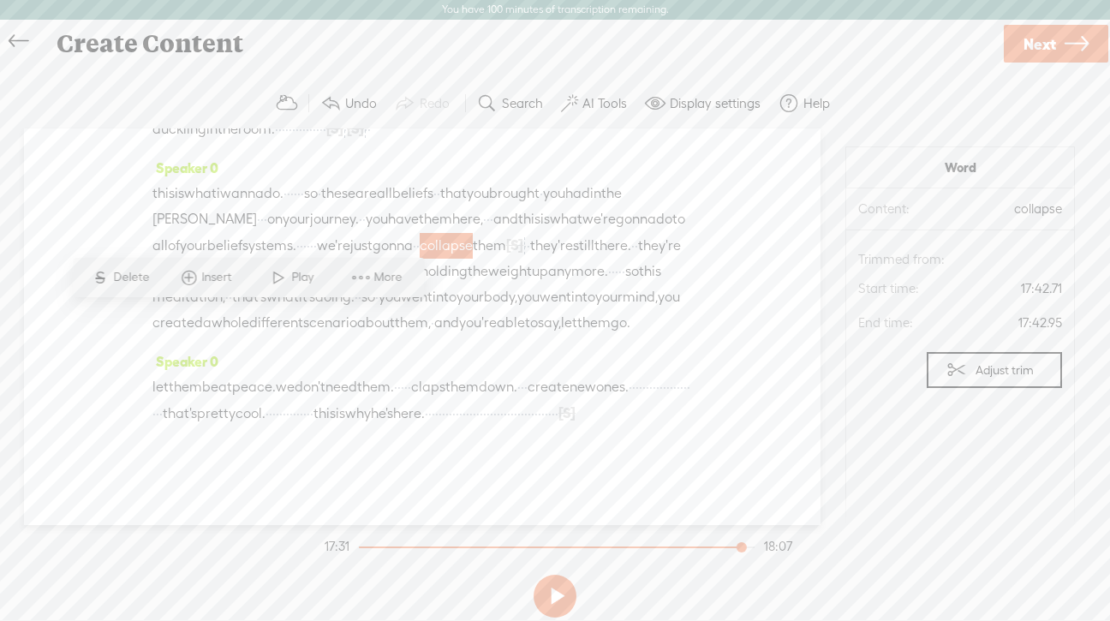
click at [297, 273] on span "Play" at bounding box center [304, 277] width 27 height 17
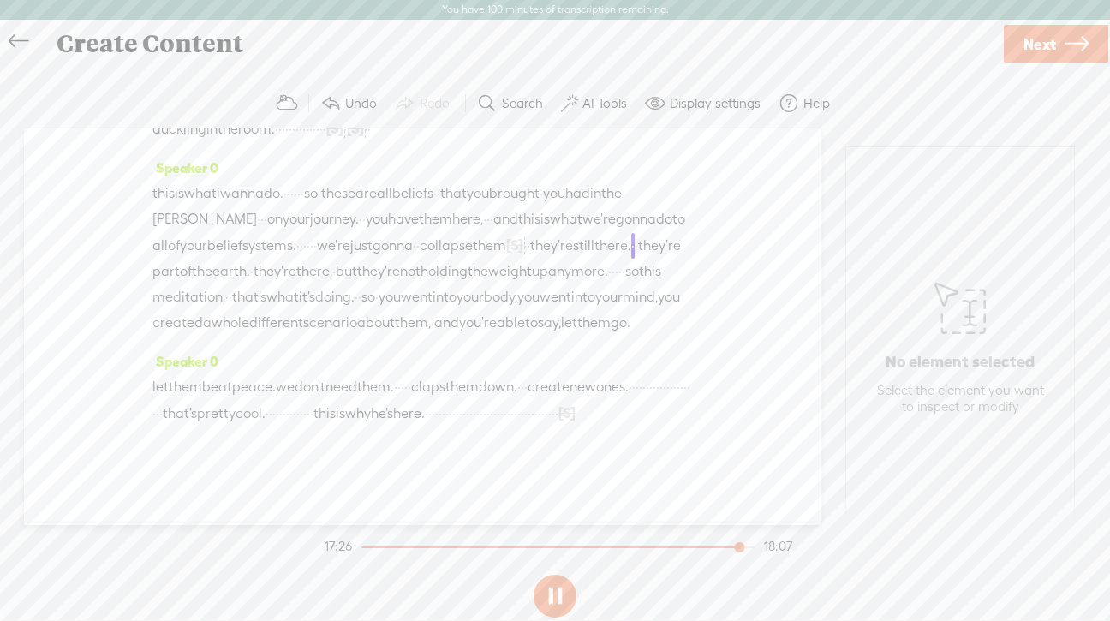
click at [257, 232] on span "[PERSON_NAME]" at bounding box center [205, 219] width 105 height 26
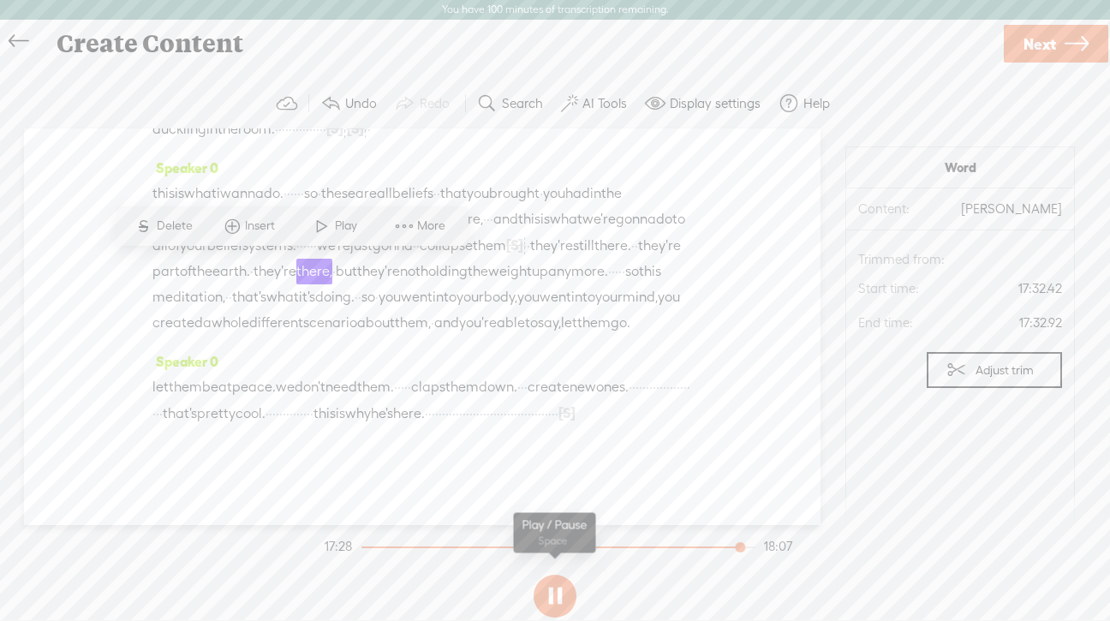
click at [552, 590] on button at bounding box center [555, 596] width 43 height 43
click at [506, 253] on span "[S]" at bounding box center [514, 244] width 17 height 15
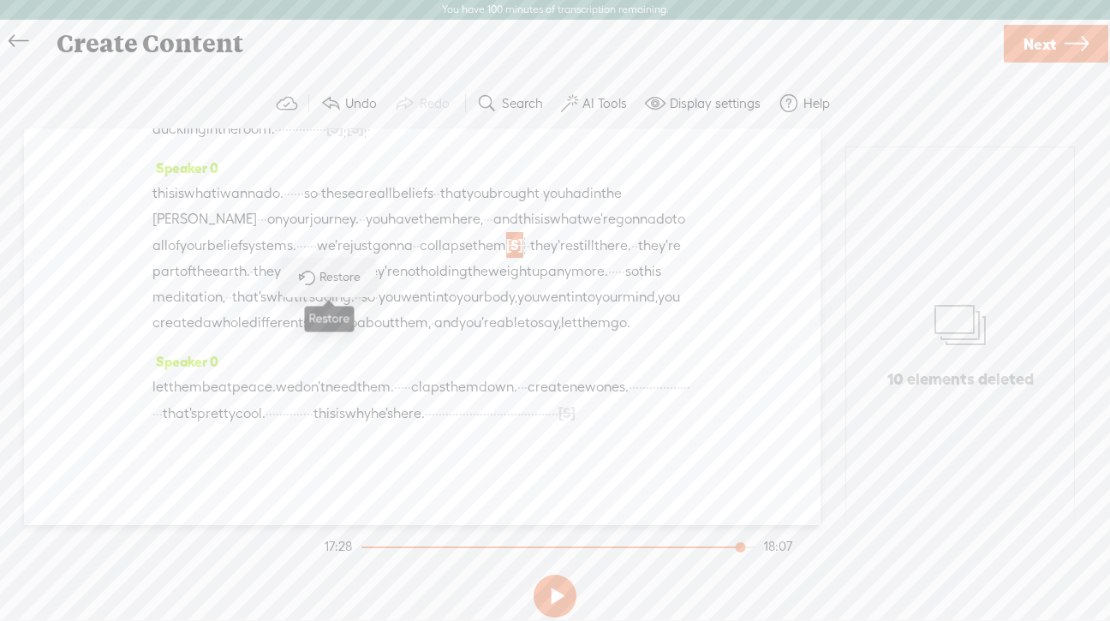
click at [347, 279] on span "Restore" at bounding box center [342, 277] width 45 height 17
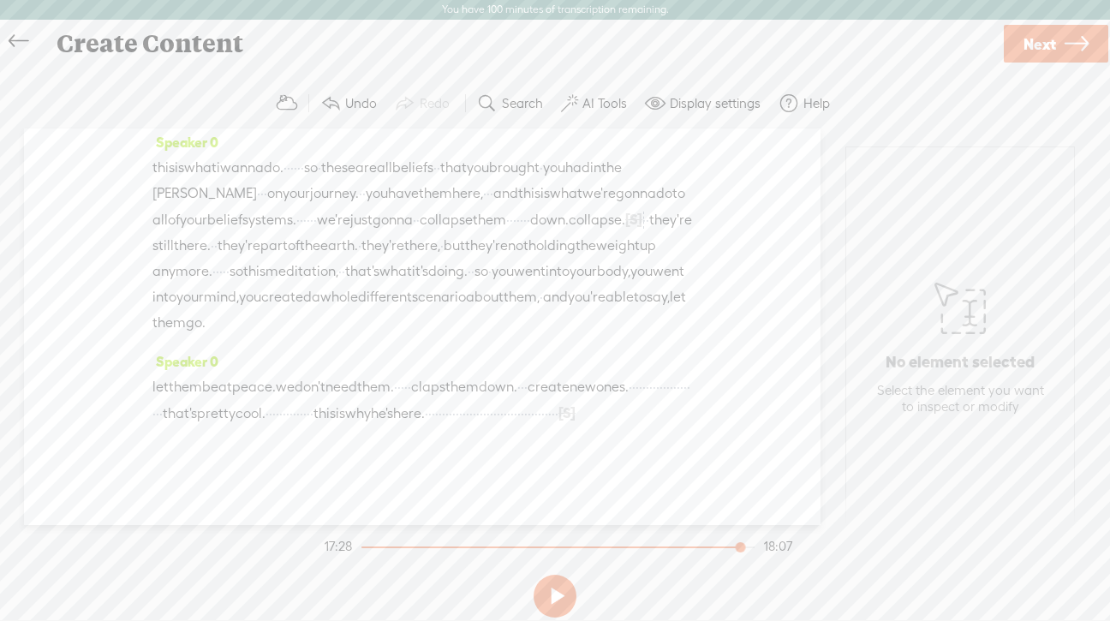
click at [149, 322] on div "Speaker 0 [S] · · · · · · · · · · · · · · · · · · · · · · · we're back. · · · ·…" at bounding box center [422, 327] width 797 height 397
click at [373, 233] on span "gonna" at bounding box center [393, 220] width 40 height 26
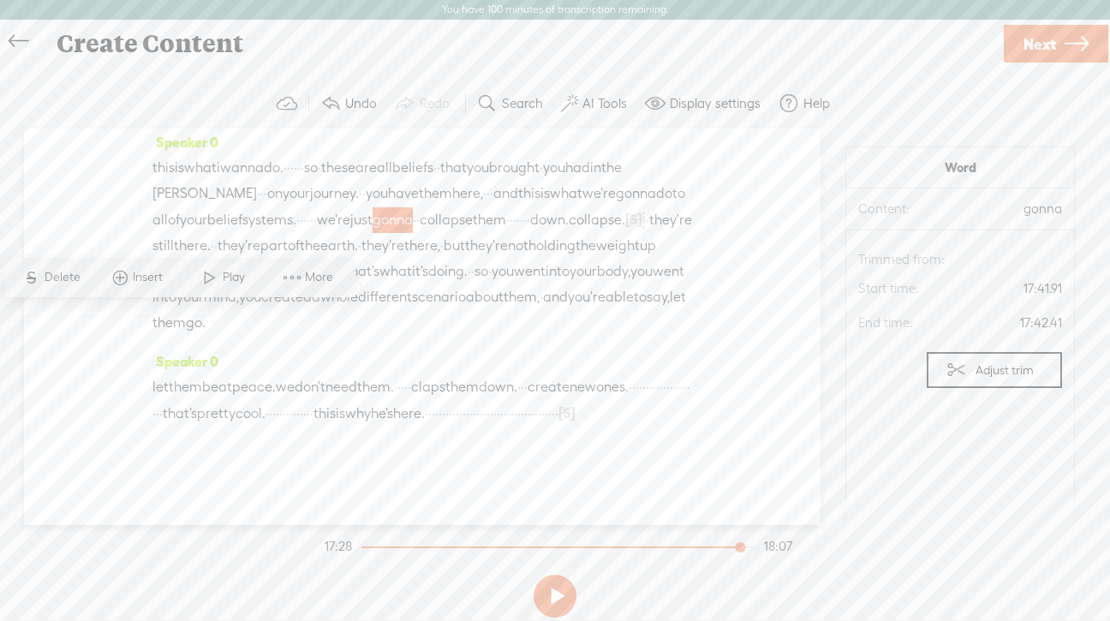
click at [230, 276] on span "Play" at bounding box center [236, 277] width 27 height 17
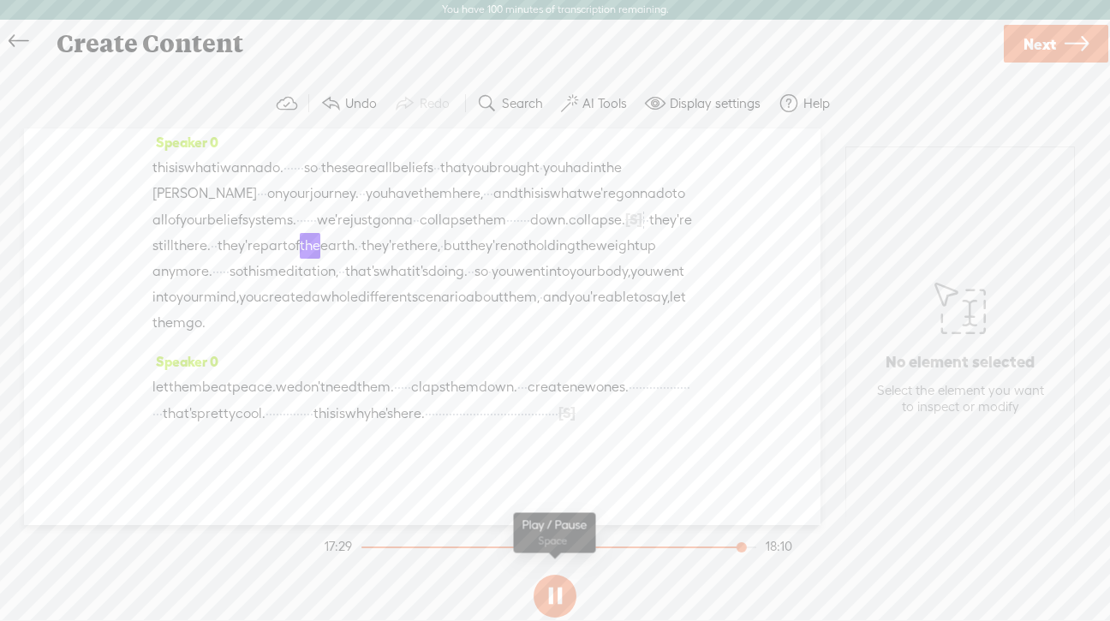
click at [550, 597] on button at bounding box center [555, 596] width 43 height 43
click at [569, 233] on span "collapse." at bounding box center [597, 220] width 57 height 26
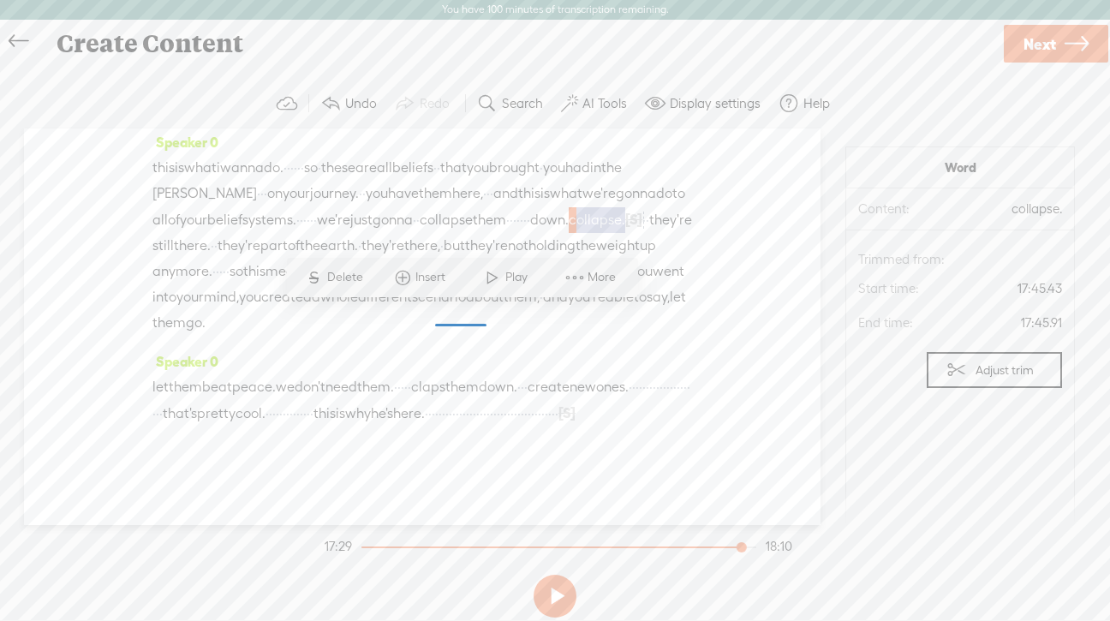
click at [346, 282] on span "Delete" at bounding box center [347, 277] width 40 height 17
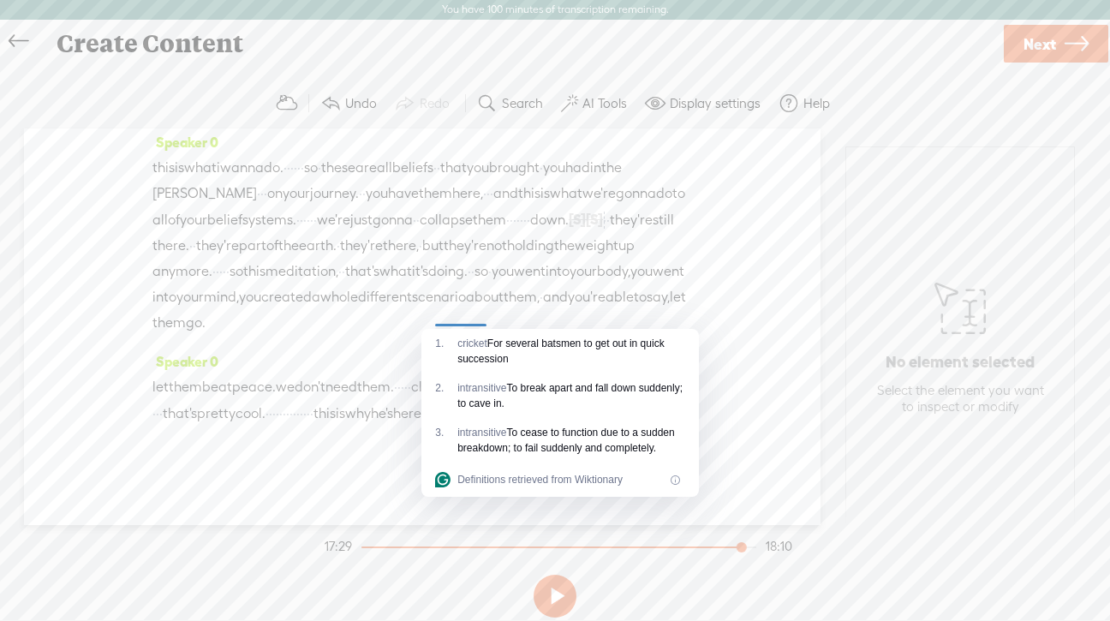
click at [420, 233] on span "collapse" at bounding box center [446, 220] width 53 height 26
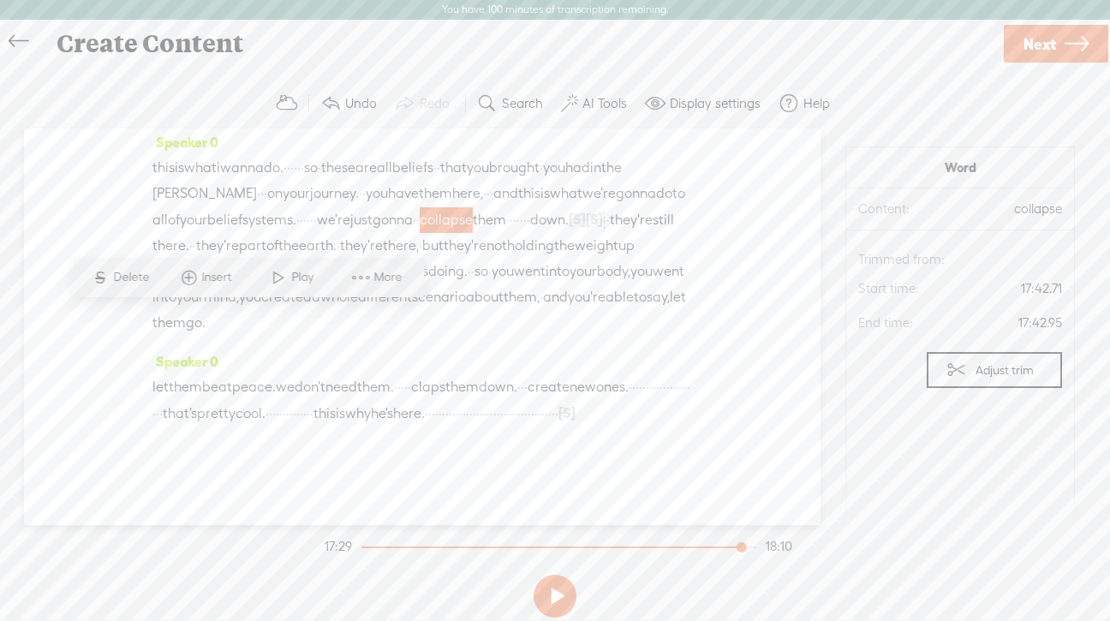
click at [290, 266] on span at bounding box center [279, 277] width 26 height 31
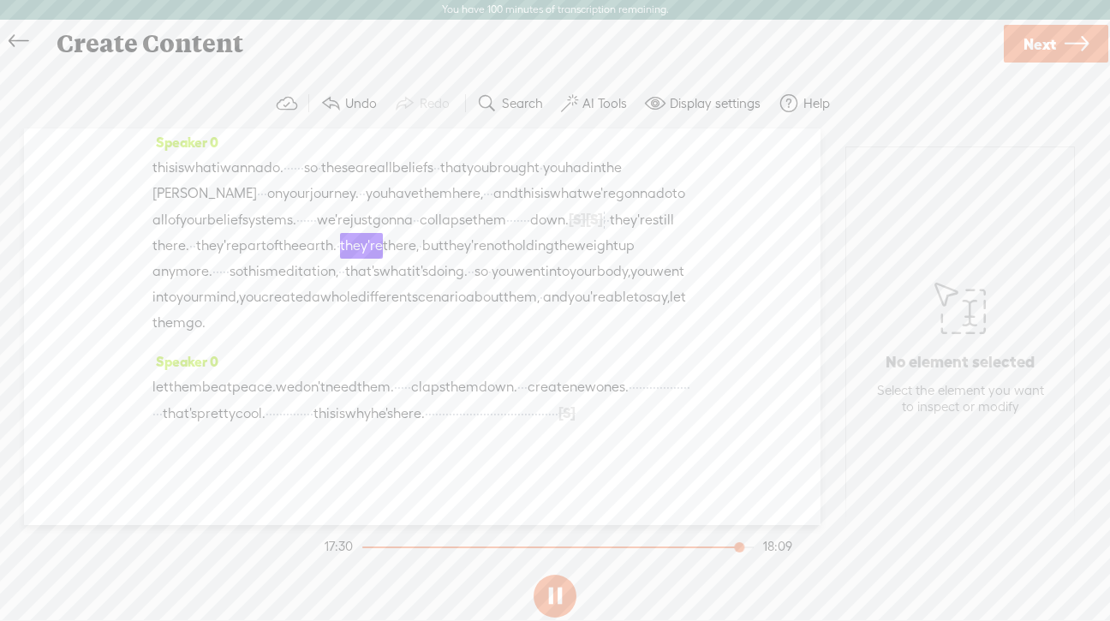
scroll to position [5471, 0]
click at [559, 596] on button at bounding box center [555, 596] width 43 height 43
drag, startPoint x: 319, startPoint y: 410, endPoint x: 419, endPoint y: 454, distance: 109.4
click at [419, 427] on div "let them be at peace. we don't need them. · · · · · claps them down. · · · crea…" at bounding box center [423, 400] width 540 height 52
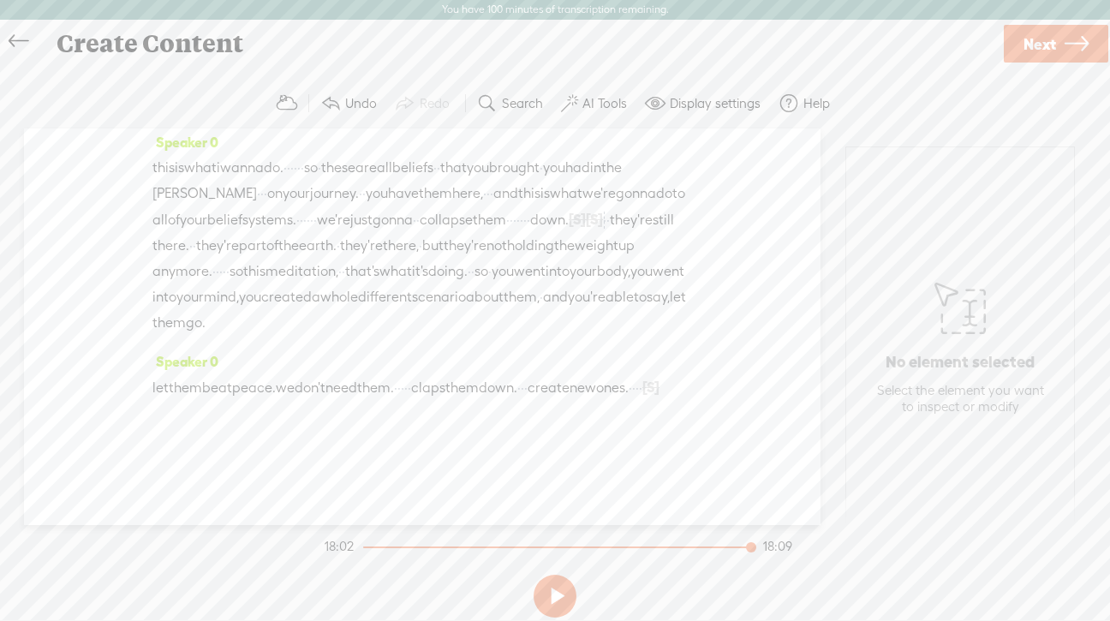
click at [446, 385] on span "claps" at bounding box center [428, 388] width 34 height 26
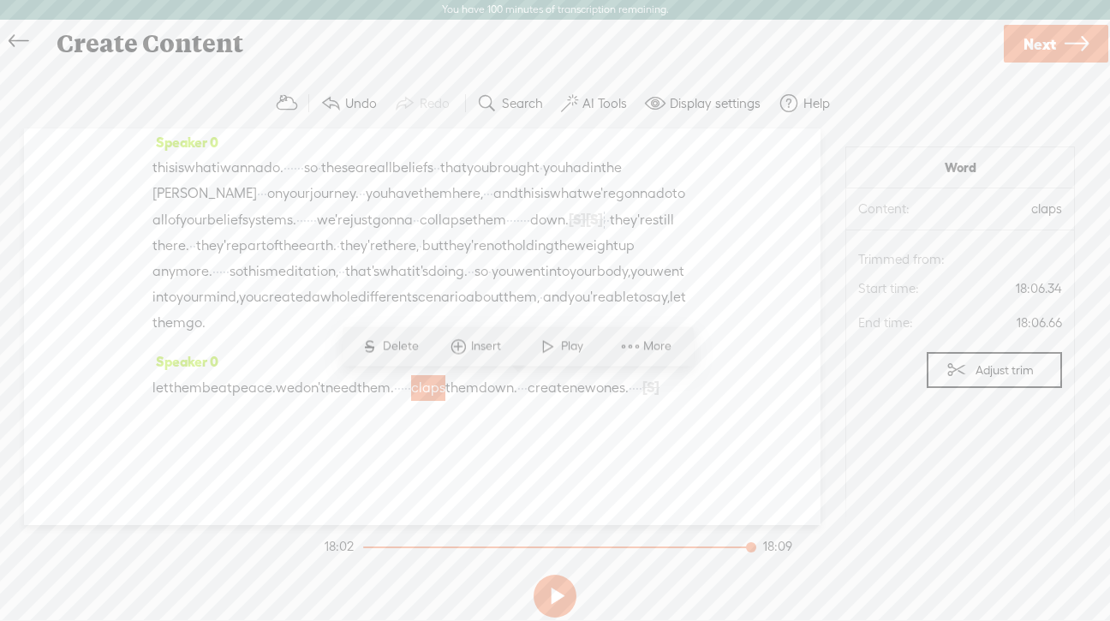
click at [555, 344] on span at bounding box center [549, 346] width 26 height 31
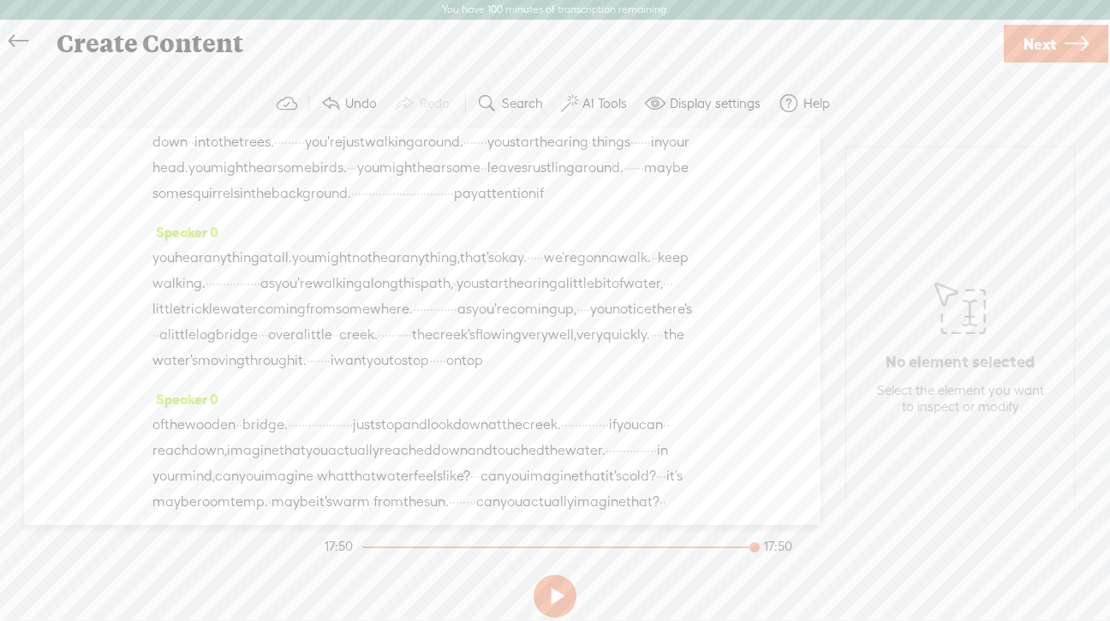
scroll to position [0, 0]
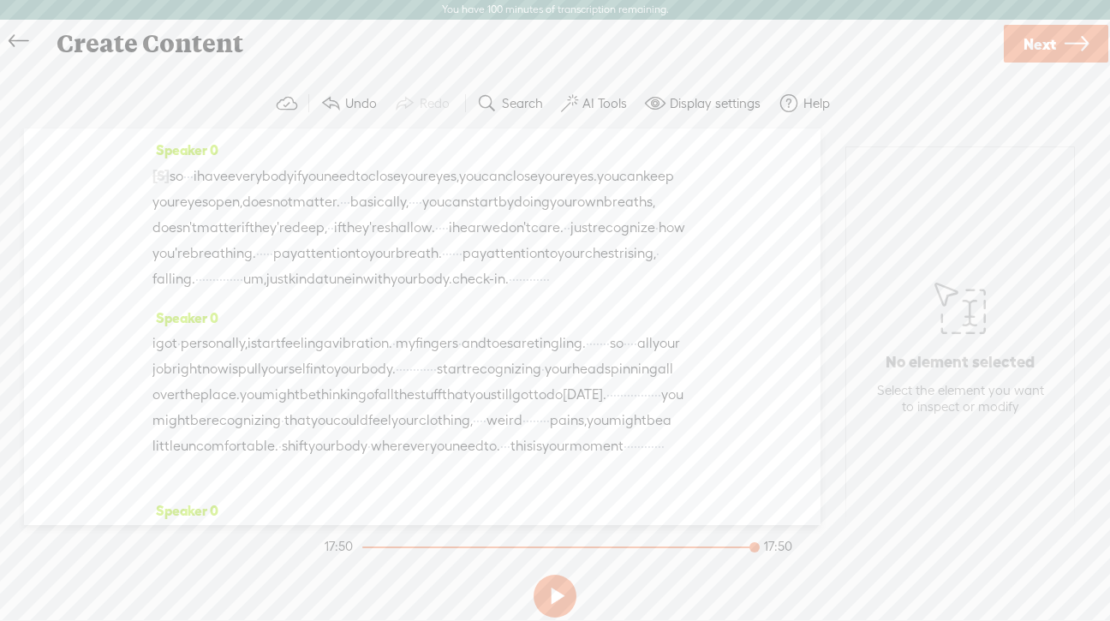
click at [1061, 46] on link "Next" at bounding box center [1056, 44] width 105 height 38
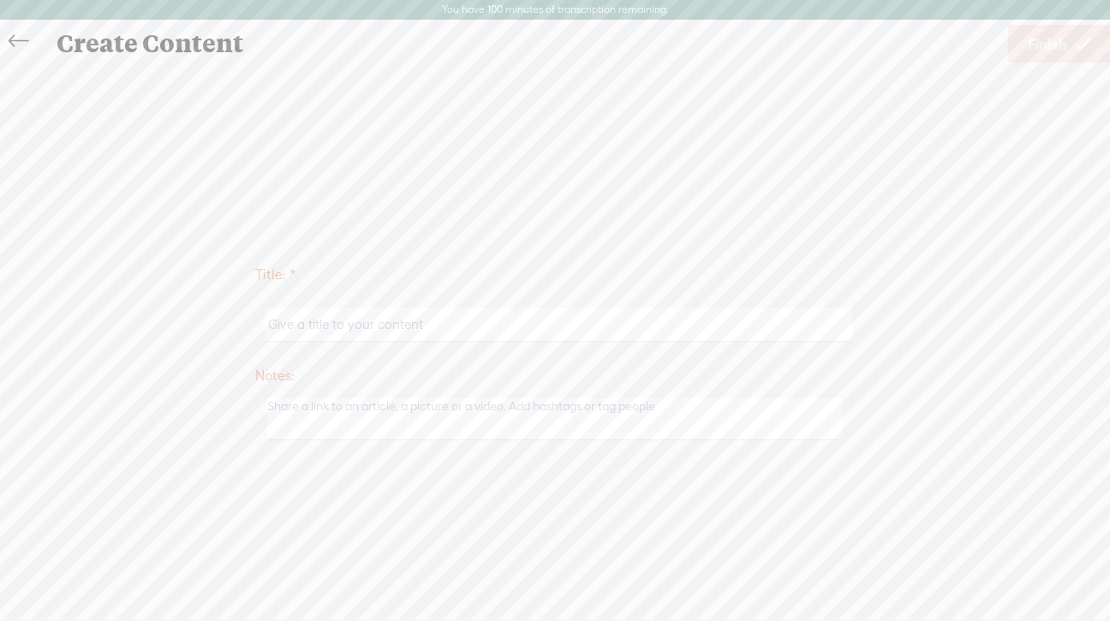
click at [452, 325] on input "text" at bounding box center [558, 324] width 587 height 33
drag, startPoint x: 481, startPoint y: 320, endPoint x: 254, endPoint y: 320, distance: 227.1
click at [254, 320] on div "Title: * Genertaional Beleifts Meditiation Notes: Save as a draft content Publi…" at bounding box center [555, 351] width 1076 height 195
paste input "Hi [First Name], Thank you for joining us this past [DATE] for the Generational…"
paste input "ational Beliefs Meditation"
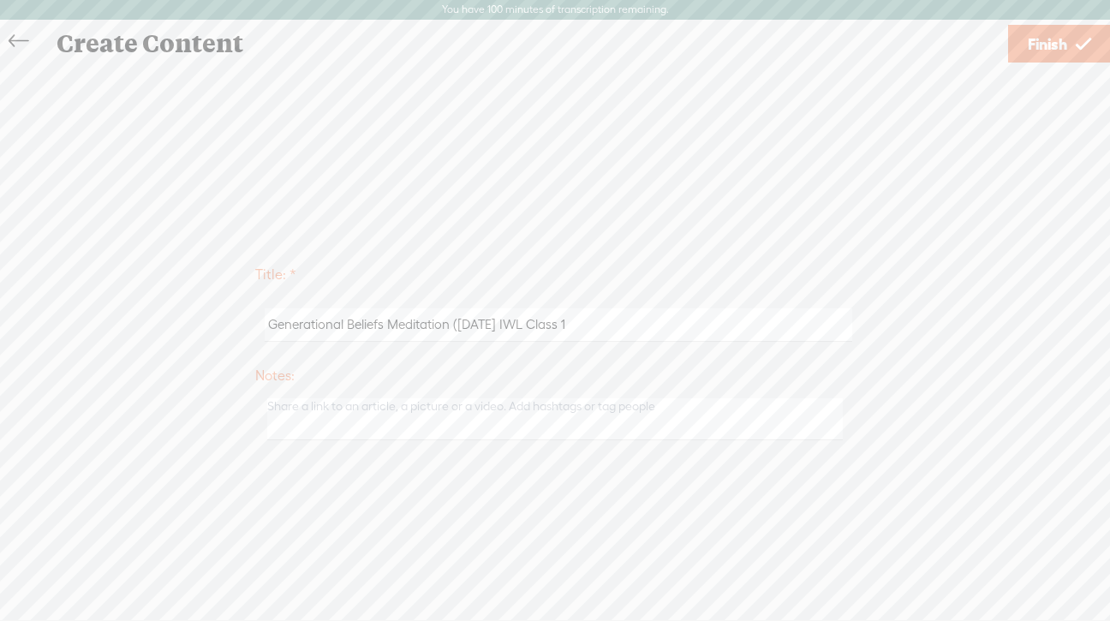
type input "Generational Beliefs Meditation ([DATE] IWL Class 1)"
click at [1053, 33] on span "Finish" at bounding box center [1047, 44] width 39 height 44
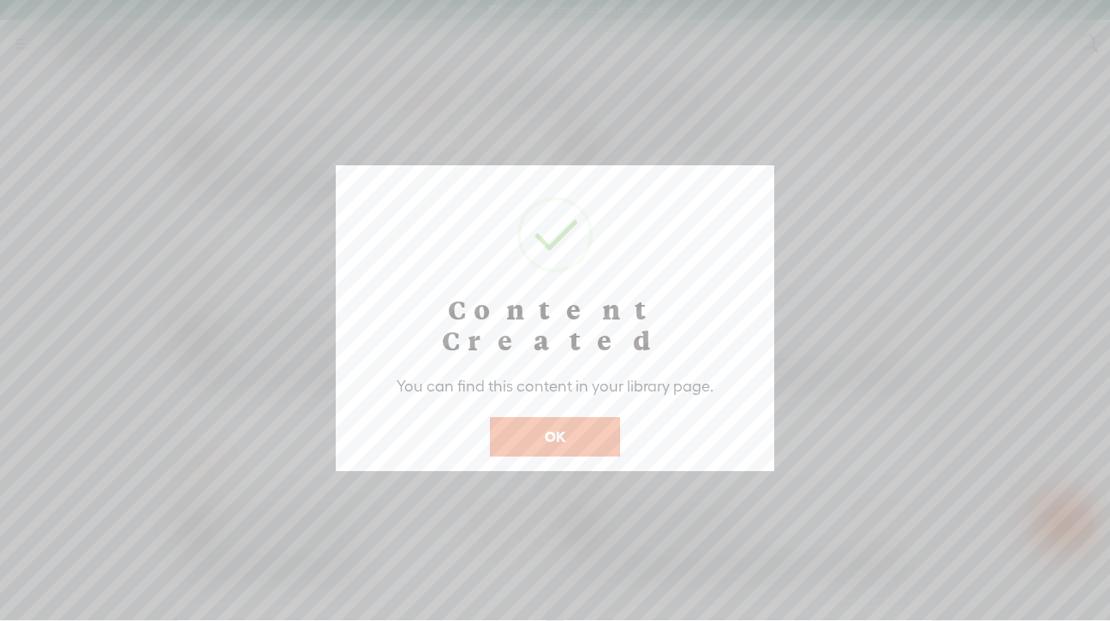
click at [578, 417] on button "OK" at bounding box center [555, 436] width 130 height 39
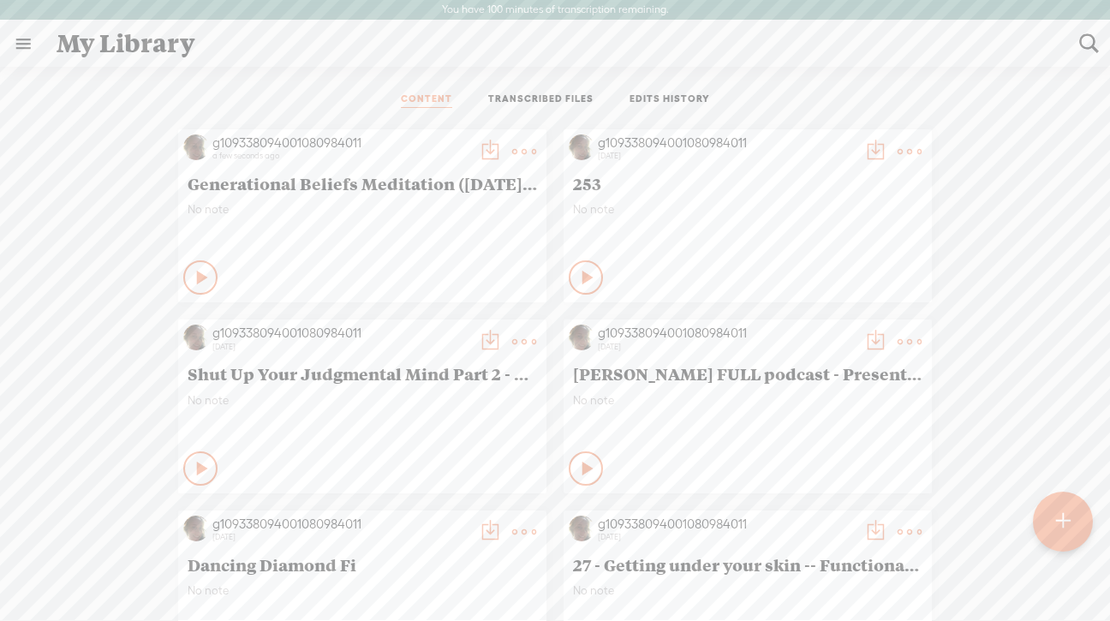
click at [482, 155] on t at bounding box center [490, 152] width 24 height 24
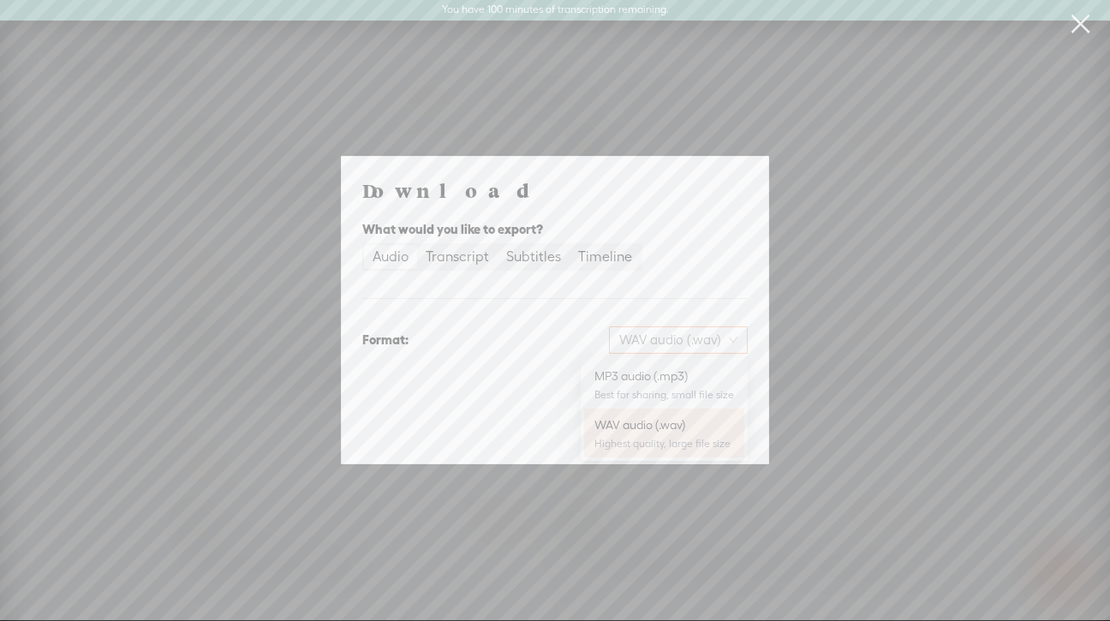
click at [647, 335] on span "WAV audio (.wav)" at bounding box center [678, 340] width 118 height 26
click at [641, 370] on div "MP3 audio (.mp3)" at bounding box center [665, 376] width 140 height 17
click at [704, 426] on span "Download" at bounding box center [704, 429] width 60 height 17
